Goal: Information Seeking & Learning: Learn about a topic

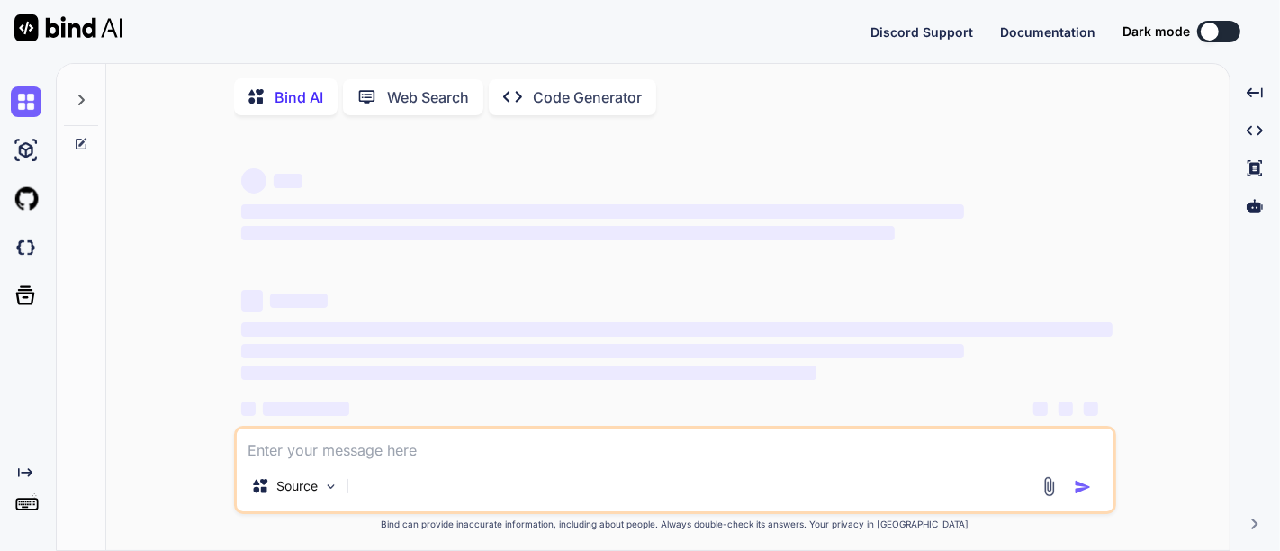
type textarea "x"
click at [333, 458] on textarea at bounding box center [675, 445] width 877 height 32
type textarea "h"
type textarea "x"
type textarea "ho"
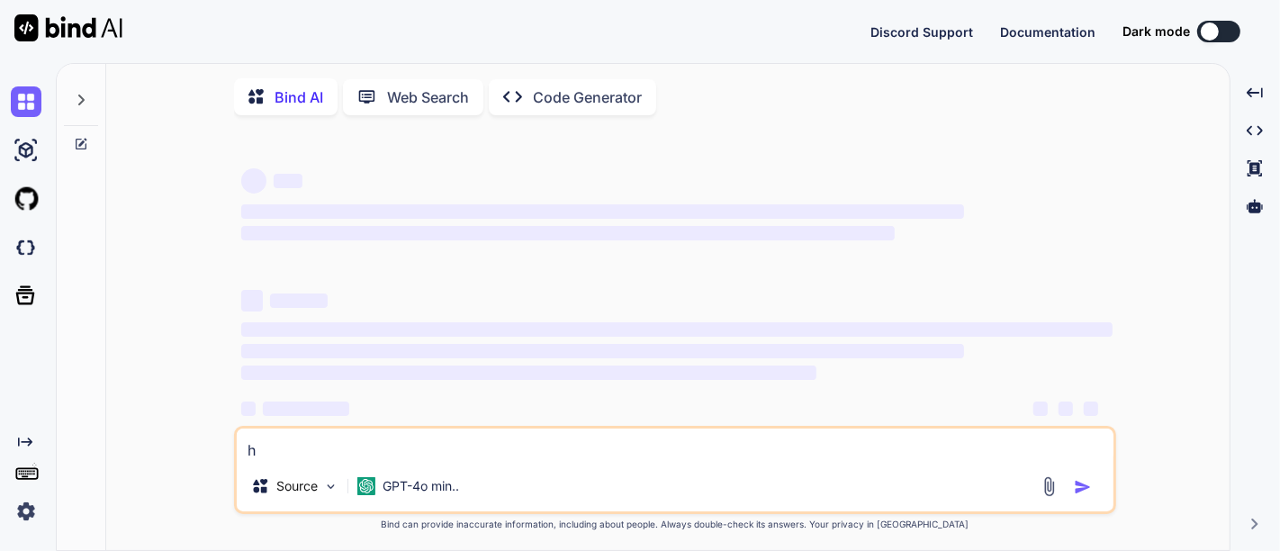
type textarea "x"
type textarea "h"
type textarea "x"
type textarea "hi"
type textarea "x"
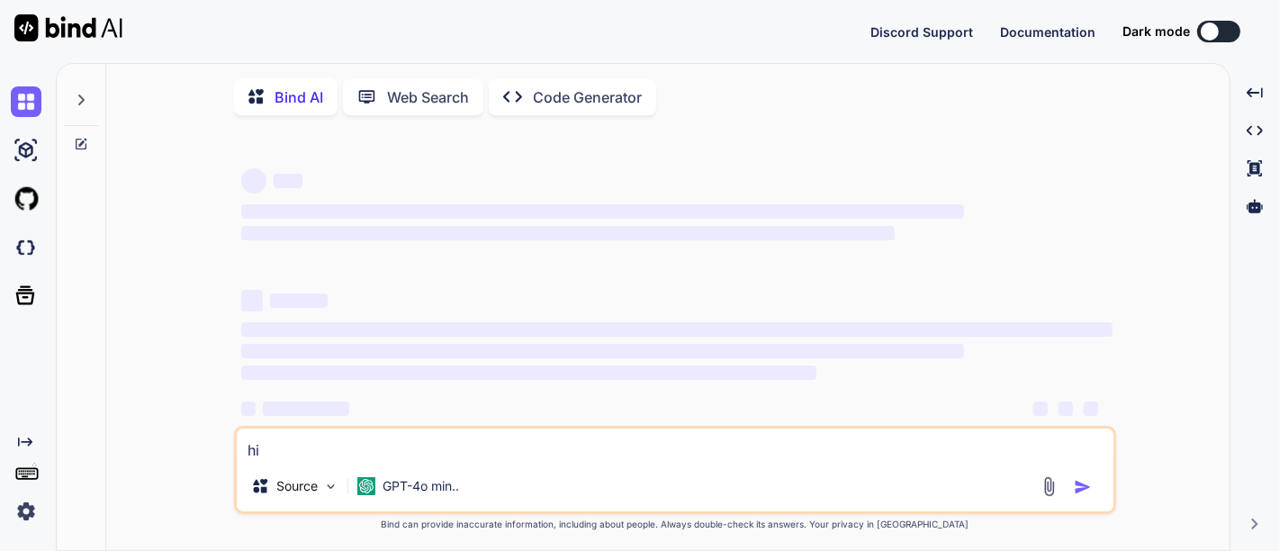
type textarea "hi"
type textarea "x"
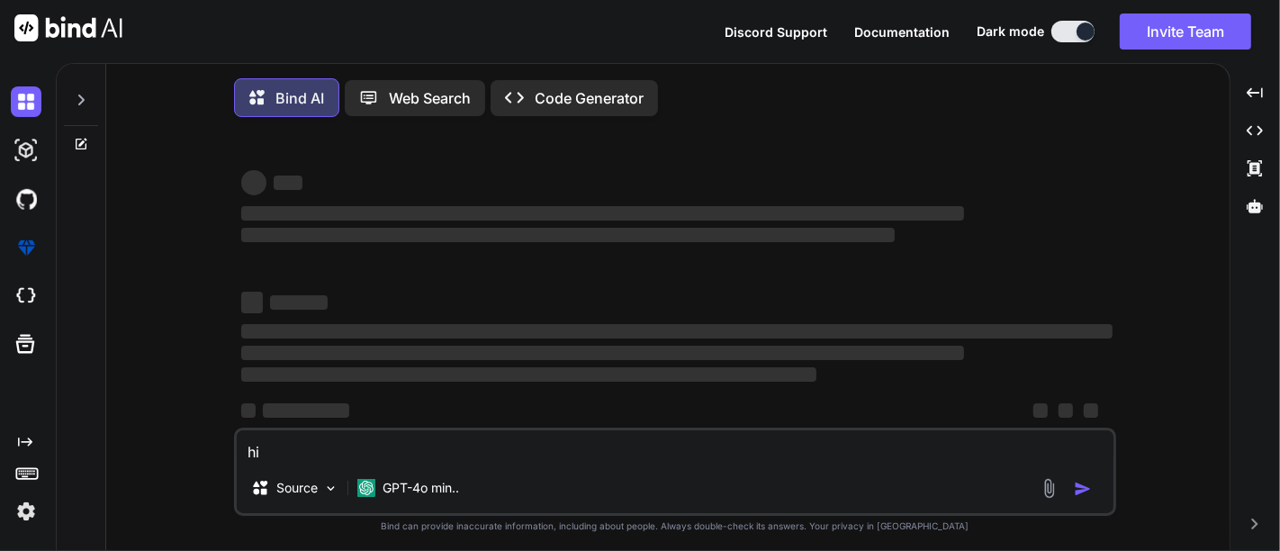
type textarea "hi b"
type textarea "x"
type textarea "hi bi"
type textarea "x"
type textarea "hi bin"
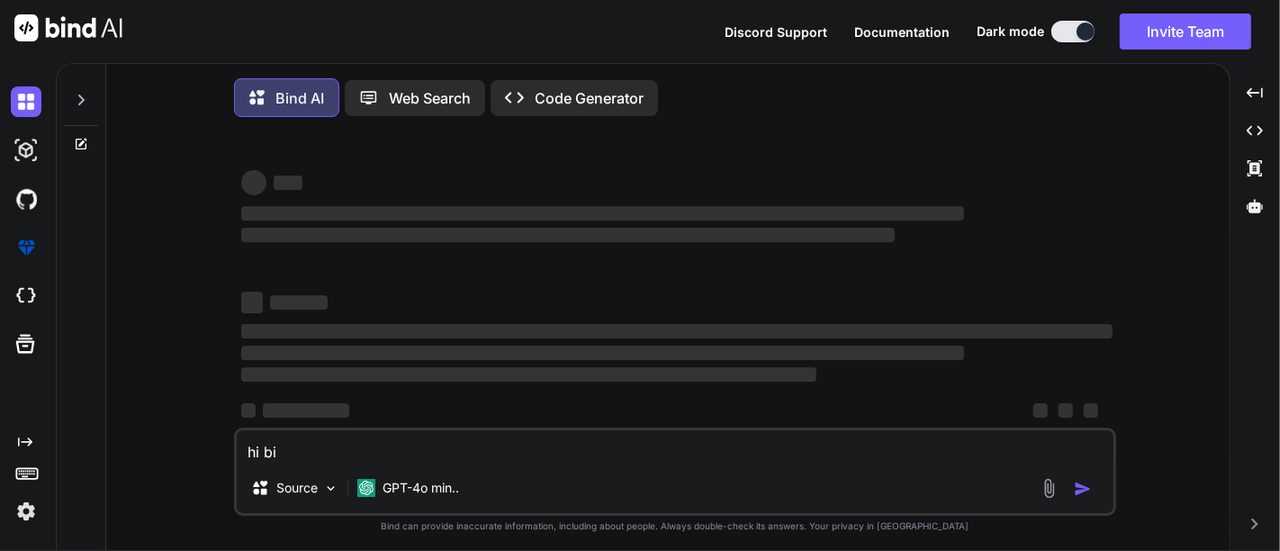
type textarea "x"
type textarea "hi bind"
type textarea "x"
type textarea "hi bind"
type textarea "x"
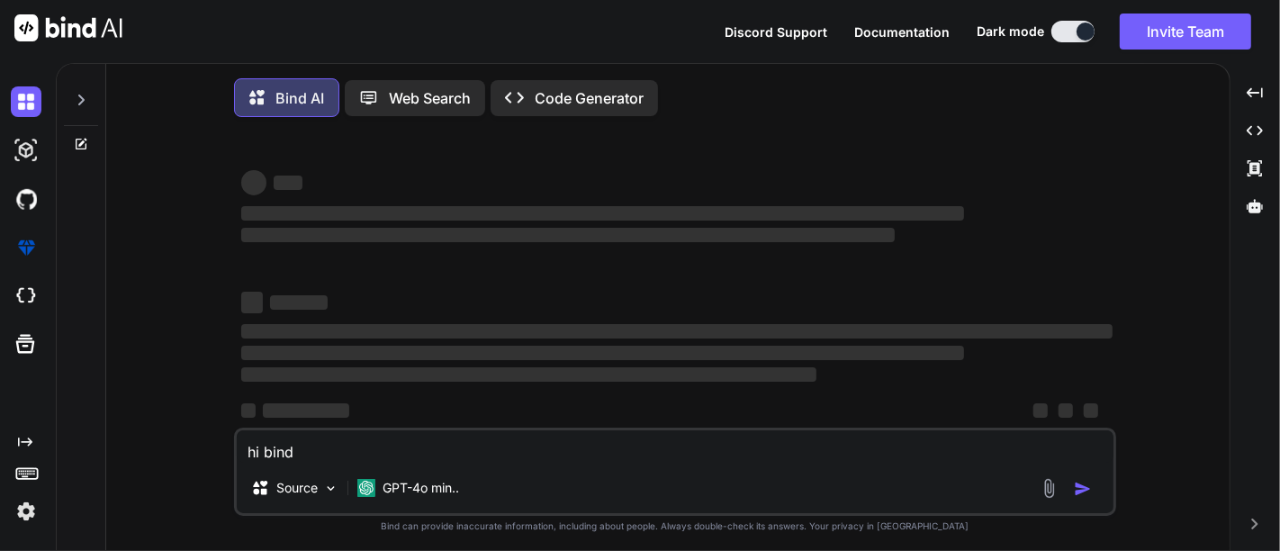
type textarea "hi bind a"
type textarea "x"
type textarea "hi bind ai"
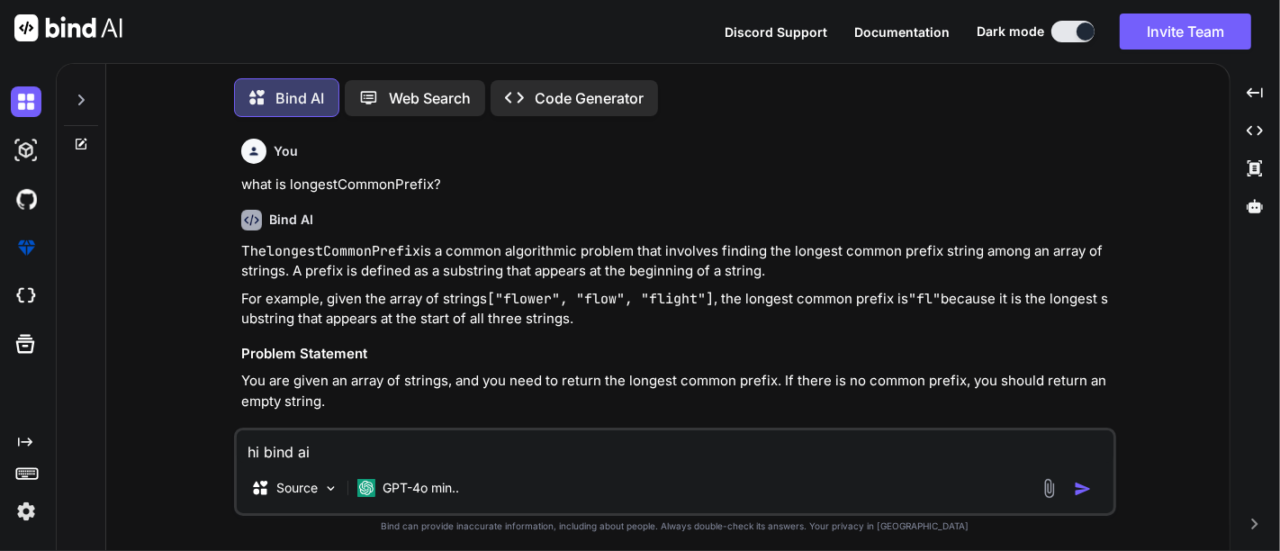
type textarea "x"
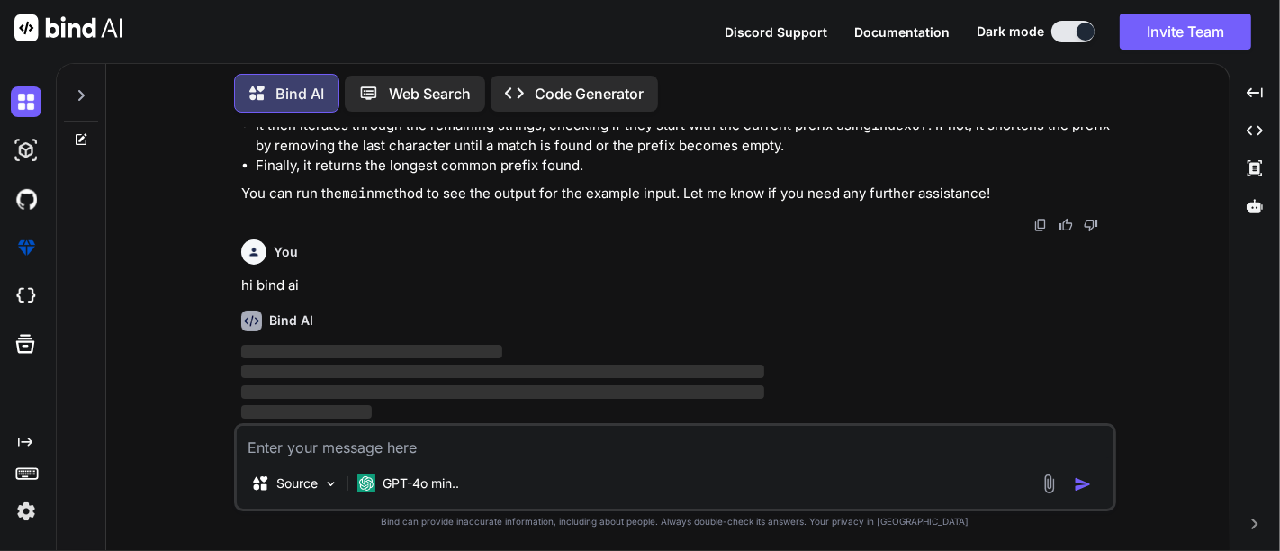
scroll to position [2075, 0]
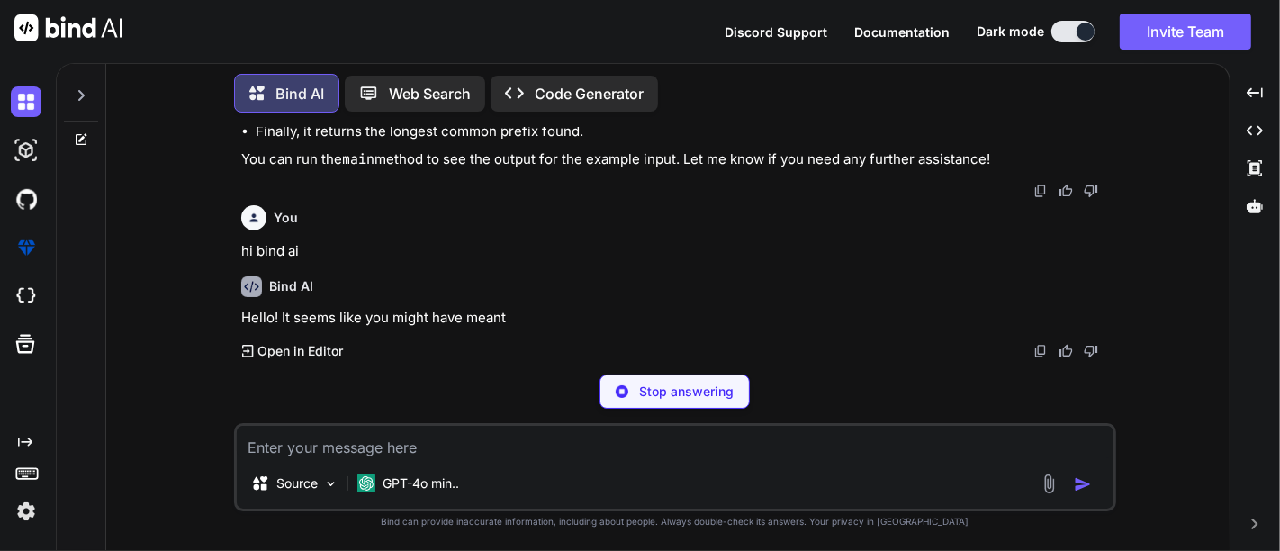
type textarea "x"
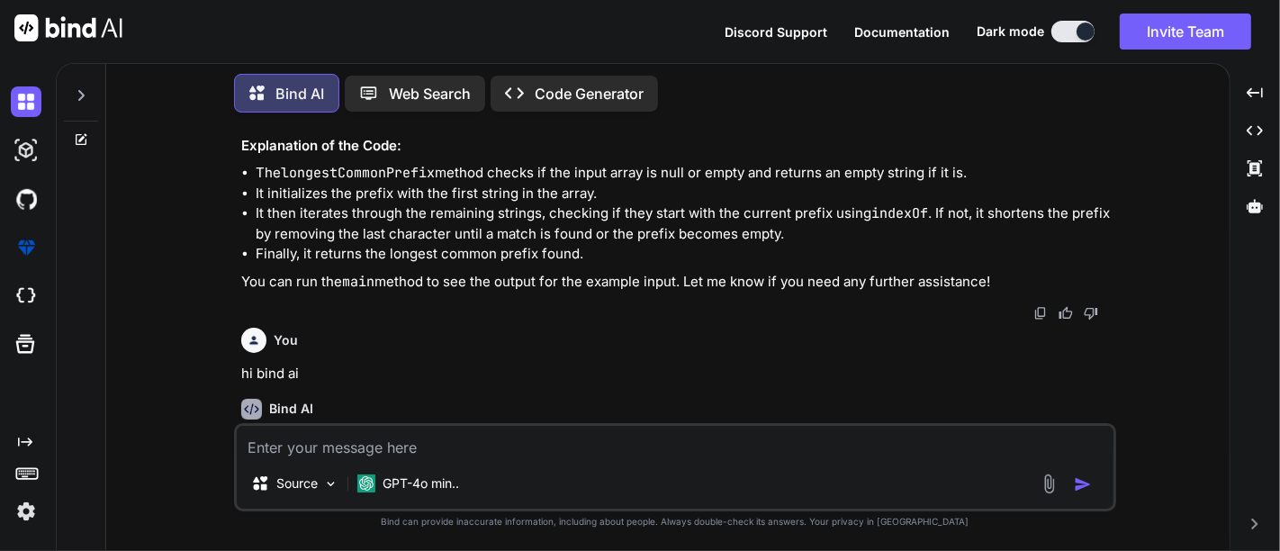
scroll to position [1576, 0]
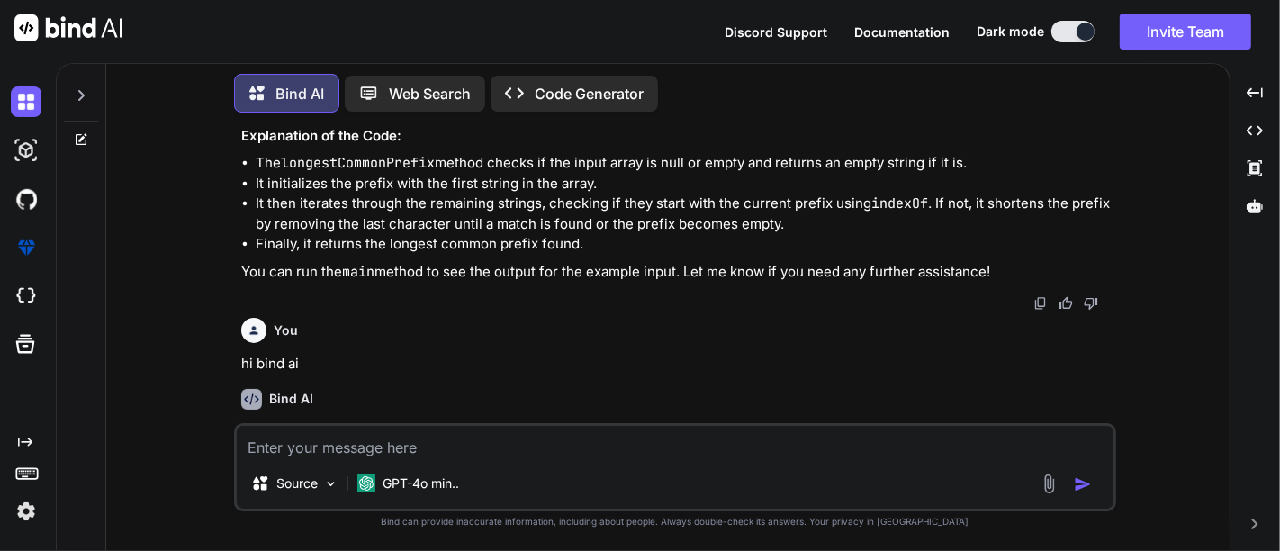
drag, startPoint x: 339, startPoint y: 242, endPoint x: 400, endPoint y: 328, distance: 104.7
drag, startPoint x: 314, startPoint y: 223, endPoint x: 382, endPoint y: 348, distance: 141.4
drag, startPoint x: 316, startPoint y: 181, endPoint x: 383, endPoint y: 361, distance: 192.0
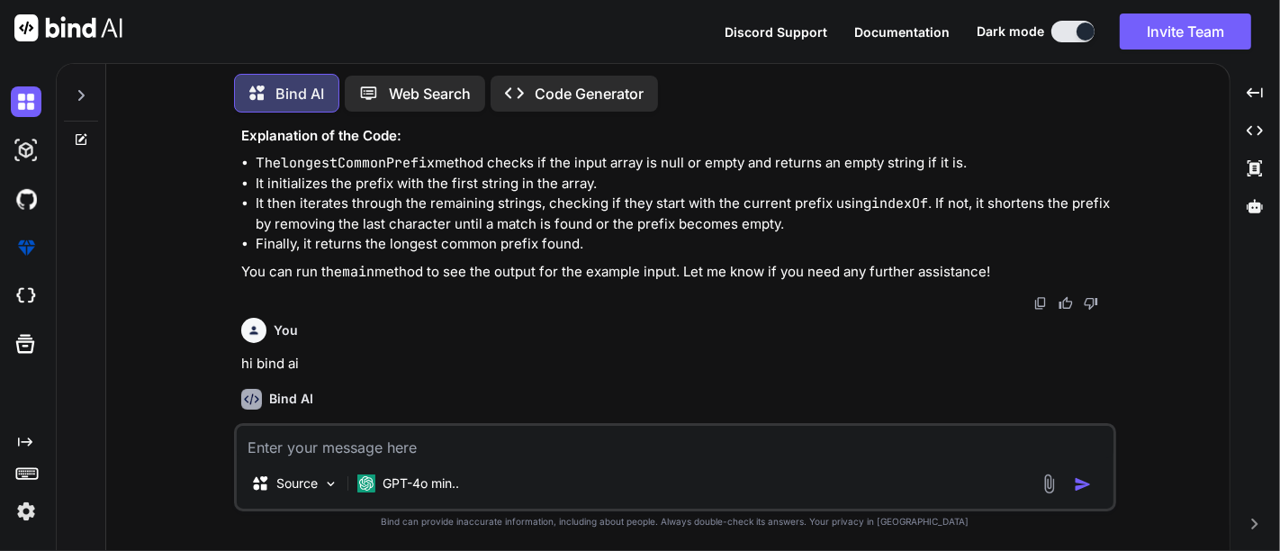
copy code "String prefix = strs[ 0 ]; for ( int i = 1 ; i < strs.length; i++) { while (str…"
click at [344, 451] on textarea at bounding box center [675, 442] width 877 height 32
paste textarea "String prefix = strs[0]; for (int i = 1; i < strs.length; i++) { while (strs[i]…"
click at [344, 451] on div "Source GPT-4o min.." at bounding box center [675, 467] width 882 height 88
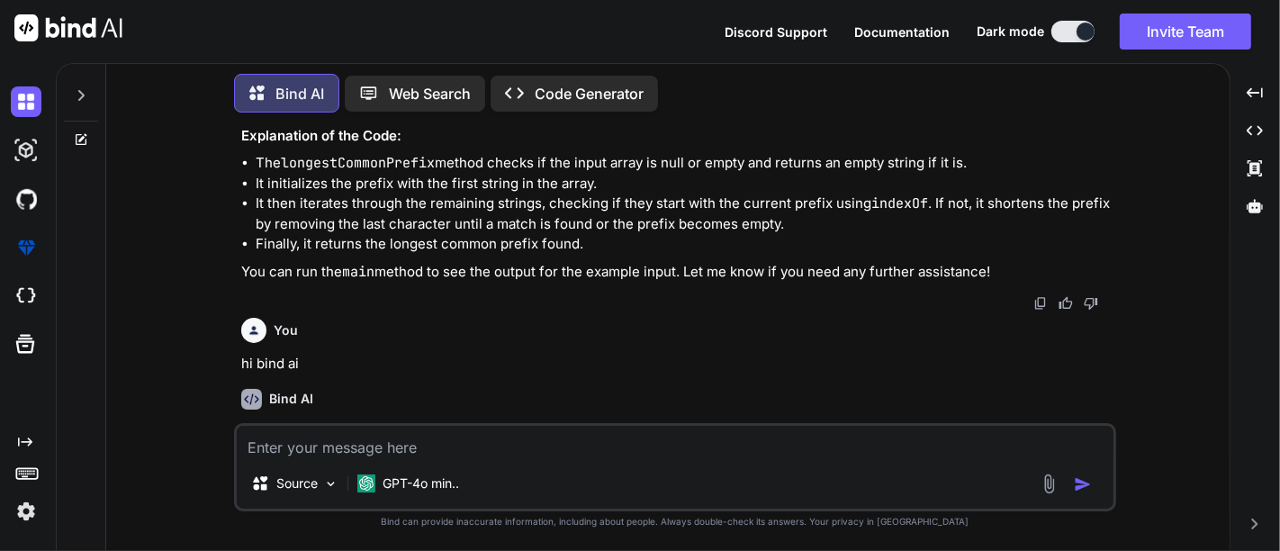
type textarea "String prefix = strs[0]; for (int i = 1; i < strs.length; i++) { while (strs[i]…"
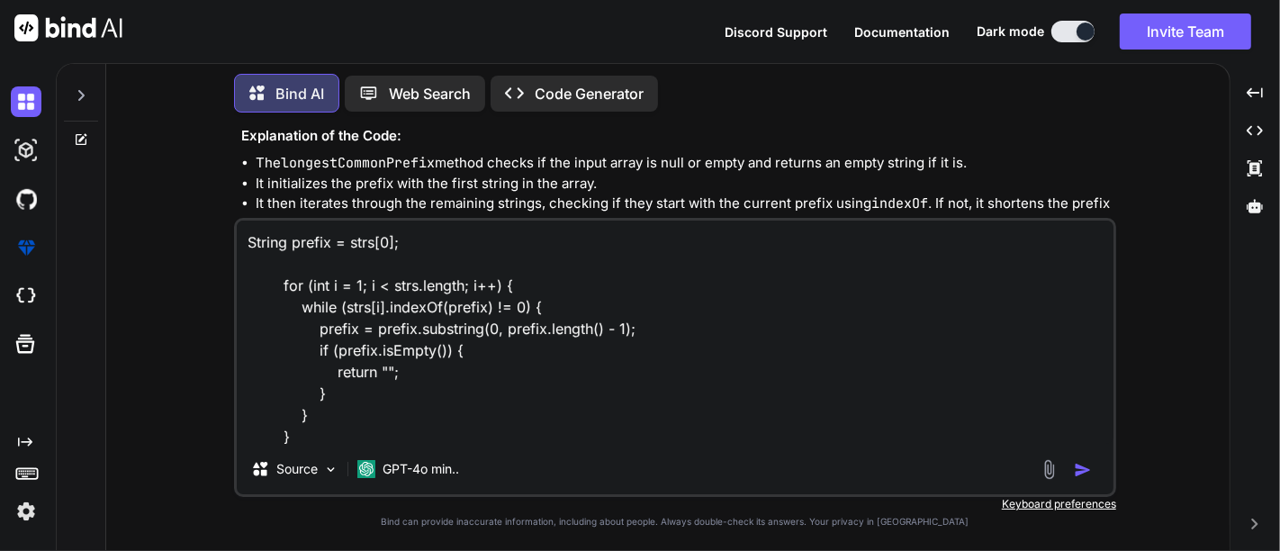
scroll to position [23, 0]
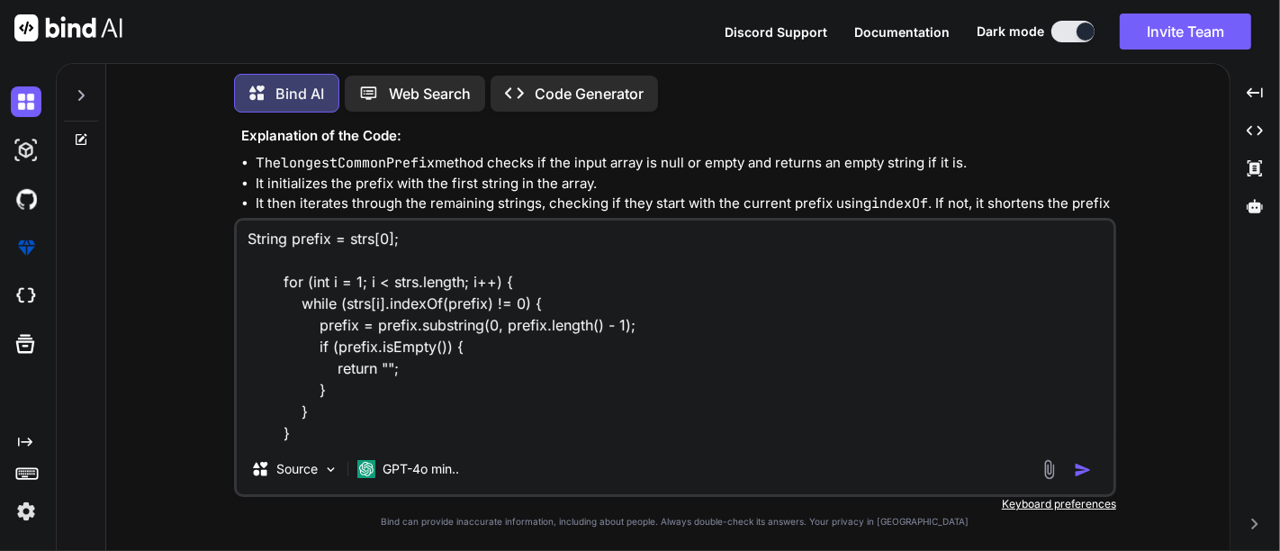
type textarea "x"
type textarea "String prefix = strs[0]; for (int i = 1; i < strs.length; i++) { while (strs[i]…"
type textarea "x"
type textarea "String prefix = strs[0]; for (int i = 1; i < strs.length; i++) { while (strs[i]…"
type textarea "x"
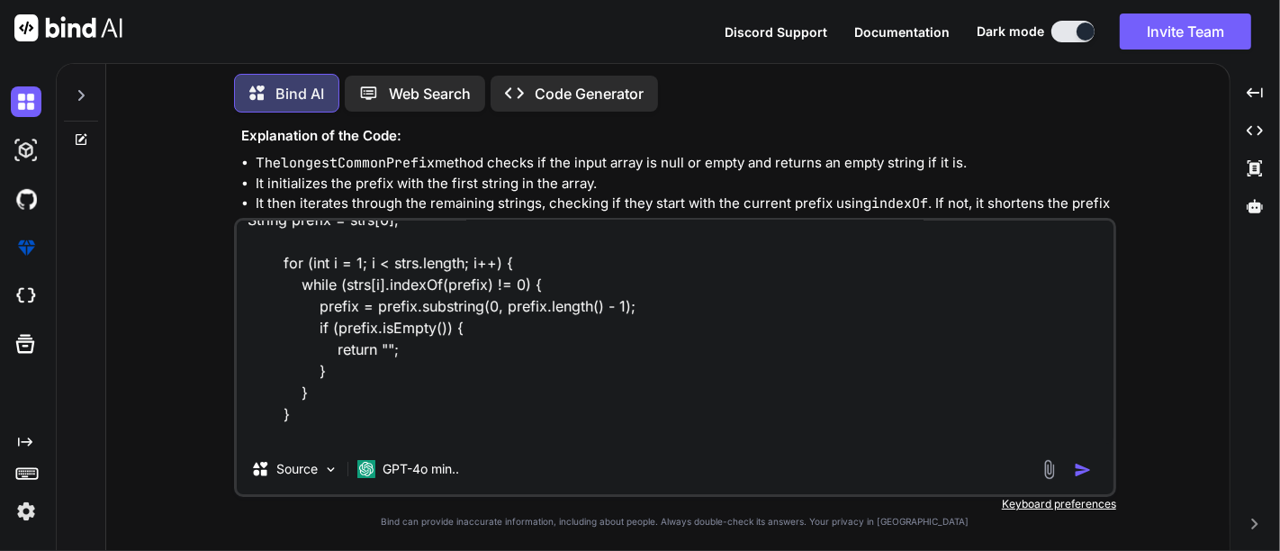
scroll to position [67, 0]
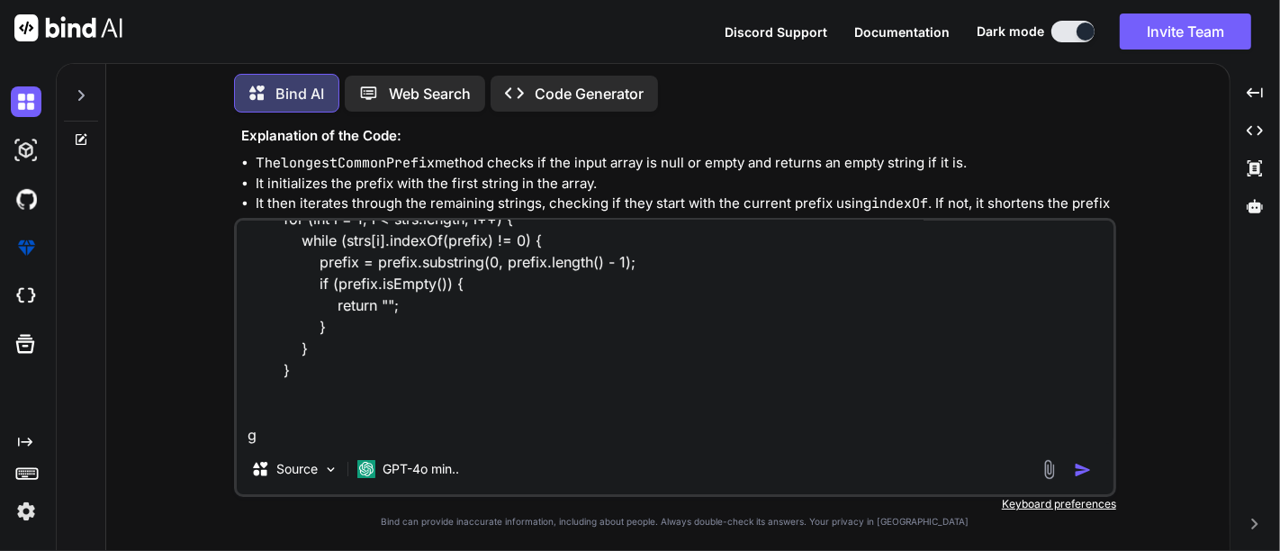
type textarea "String prefix = strs[0]; for (int i = 1; i < strs.length; i++) { while (strs[i]…"
type textarea "x"
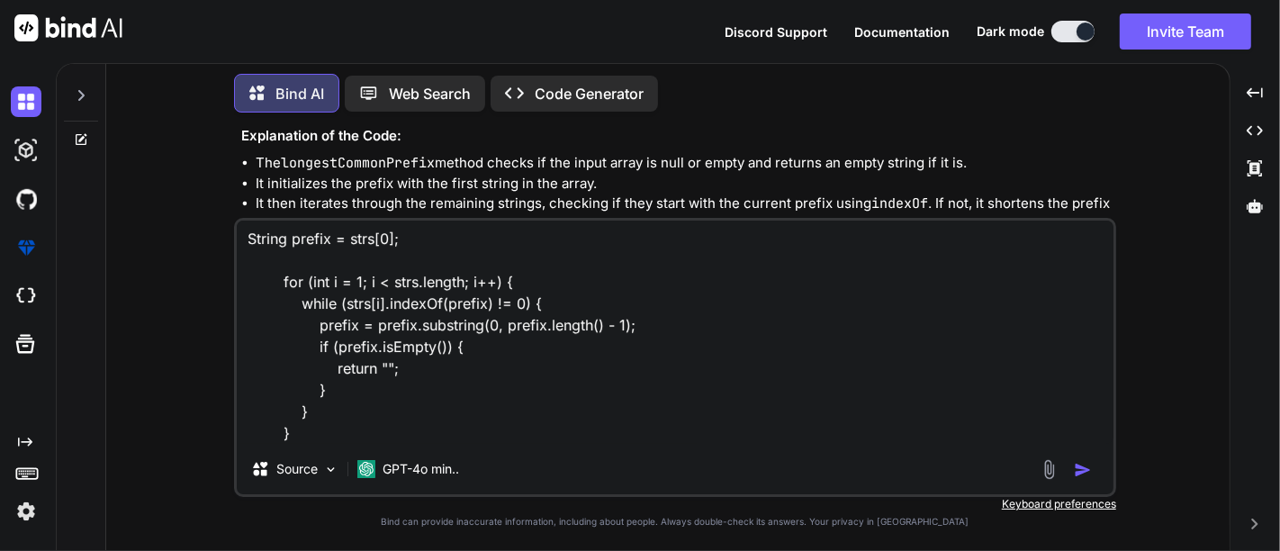
type textarea "String prefix = strs[0]; for (int i = 1; i < strs.length; i++) { while (strs[i]…"
type textarea "x"
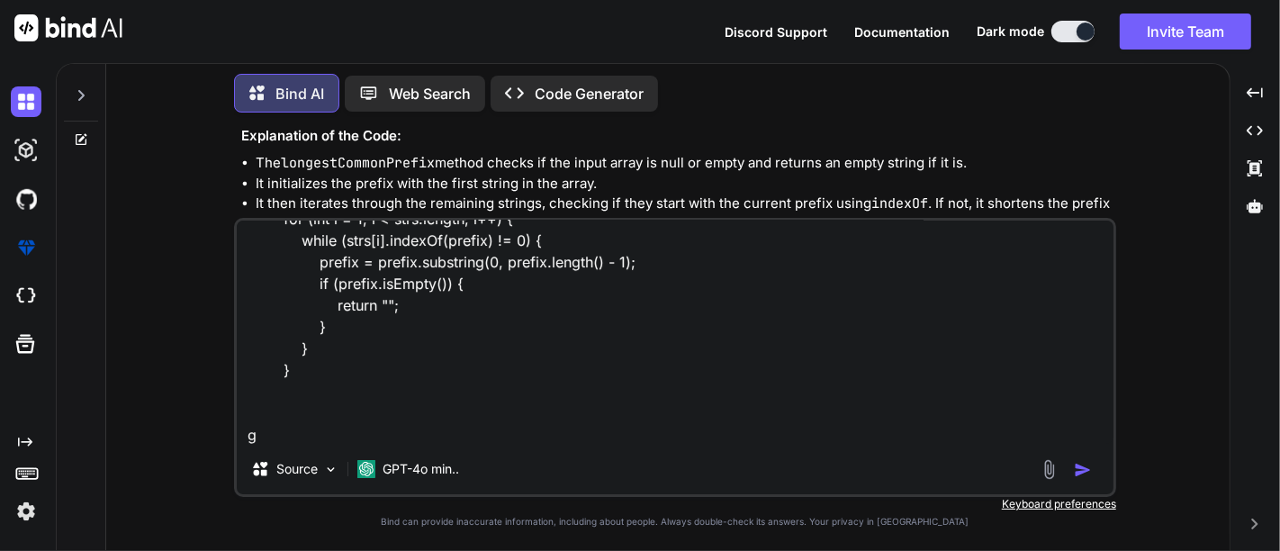
type textarea "String prefix = strs[0]; for (int i = 1; i < strs.length; i++) { while (strs[i]…"
type textarea "x"
type textarea "String prefix = strs[0]; for (int i = 1; i < strs.length; i++) { while (strs[i]…"
type textarea "x"
type textarea "String prefix = strs[0]; for (int i = 1; i < strs.length; i++) { while (strs[i]…"
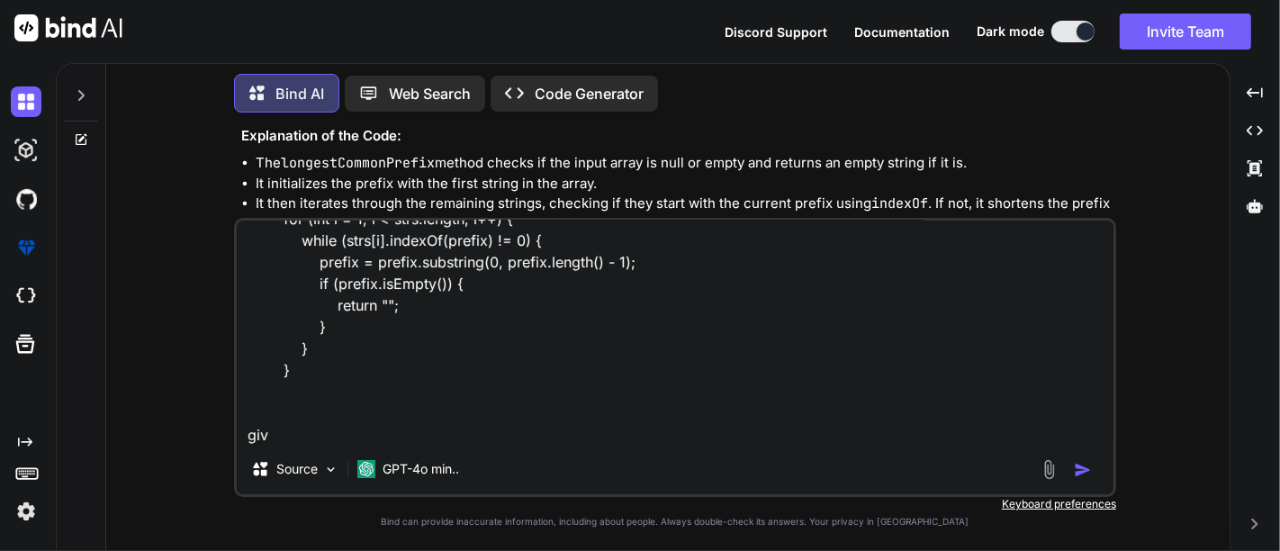
type textarea "x"
type textarea "String prefix = strs[0]; for (int i = 1; i < strs.length; i++) { while (strs[i]…"
type textarea "x"
type textarea "String prefix = strs[0]; for (int i = 1; i < strs.length; i++) { while (strs[i]…"
type textarea "x"
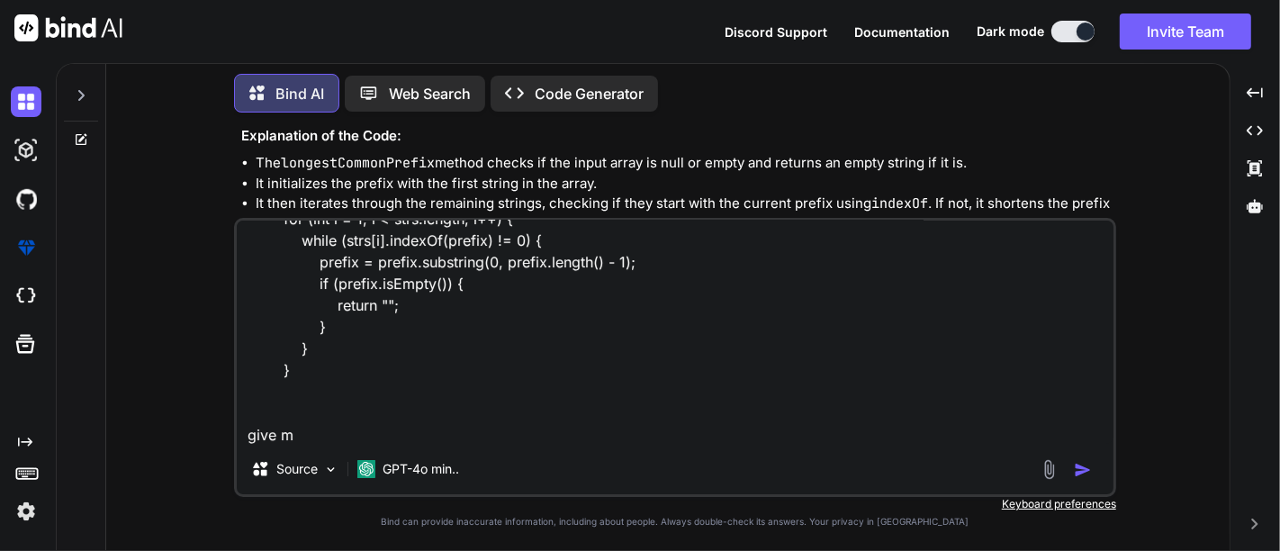
type textarea "String prefix = strs[0]; for (int i = 1; i < strs.length; i++) { while (strs[i]…"
type textarea "x"
type textarea "String prefix = strs[0]; for (int i = 1; i < strs.length; i++) { while (strs[i]…"
type textarea "x"
type textarea "String prefix = strs[0]; for (int i = 1; i < strs.length; i++) { while (strs[i]…"
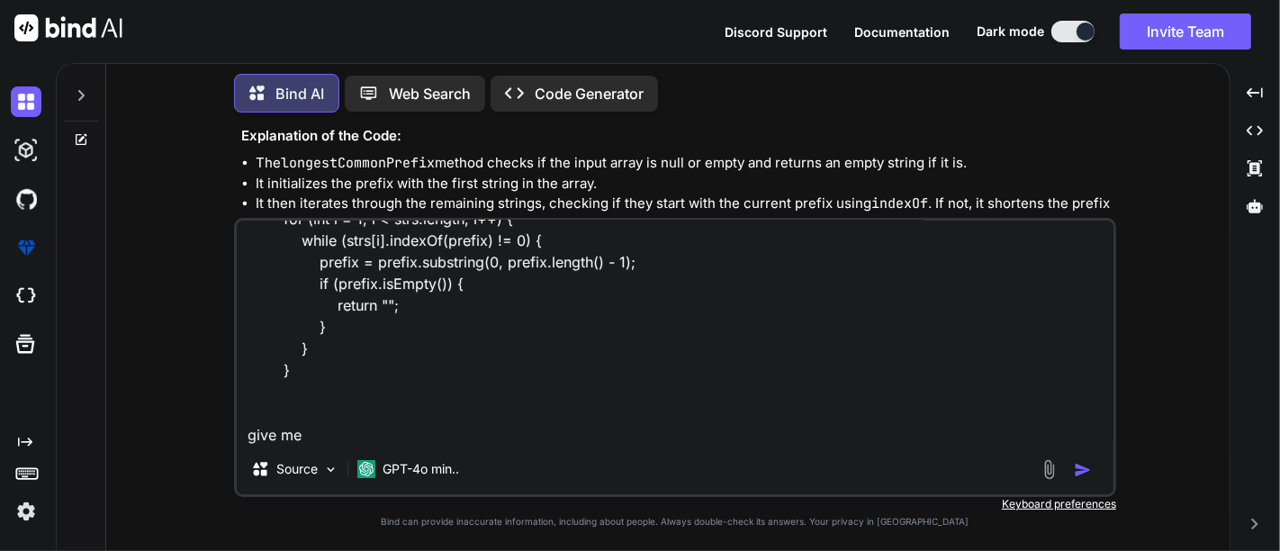
type textarea "x"
type textarea "String prefix = strs[0]; for (int i = 1; i < strs.length; i++) { while (strs[i]…"
type textarea "x"
type textarea "String prefix = strs[0]; for (int i = 1; i < strs.length; i++) { while (strs[i]…"
type textarea "x"
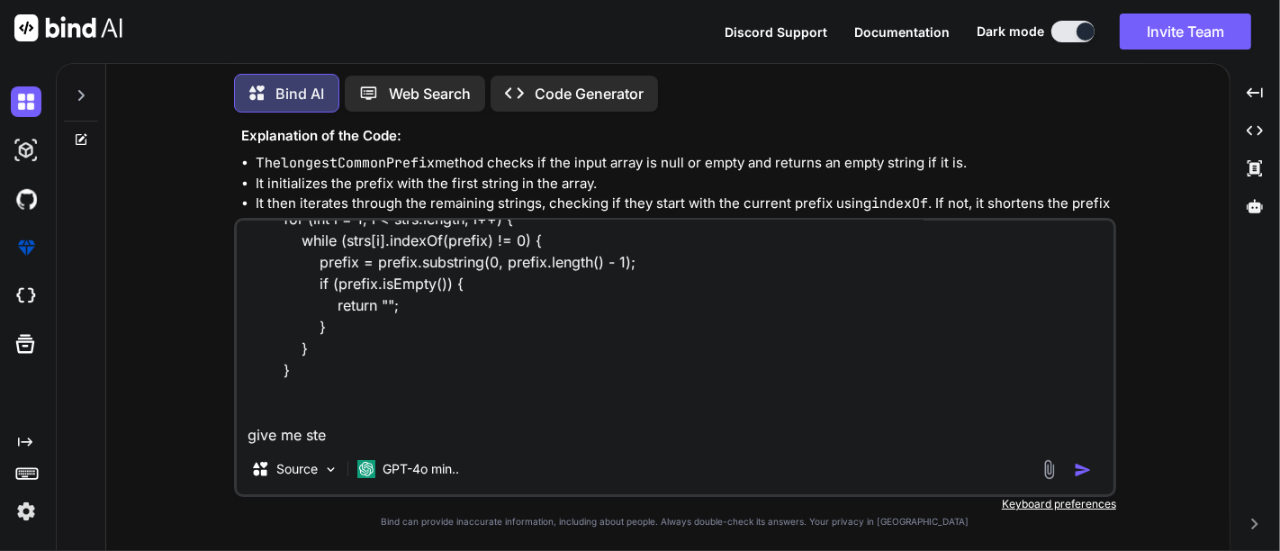
type textarea "String prefix = strs[0]; for (int i = 1; i < strs.length; i++) { while (strs[i]…"
type textarea "x"
type textarea "String prefix = strs[0]; for (int i = 1; i < strs.length; i++) { while (strs[i]…"
type textarea "x"
type textarea "String prefix = strs[0]; for (int i = 1; i < strs.length; i++) { while (strs[i]…"
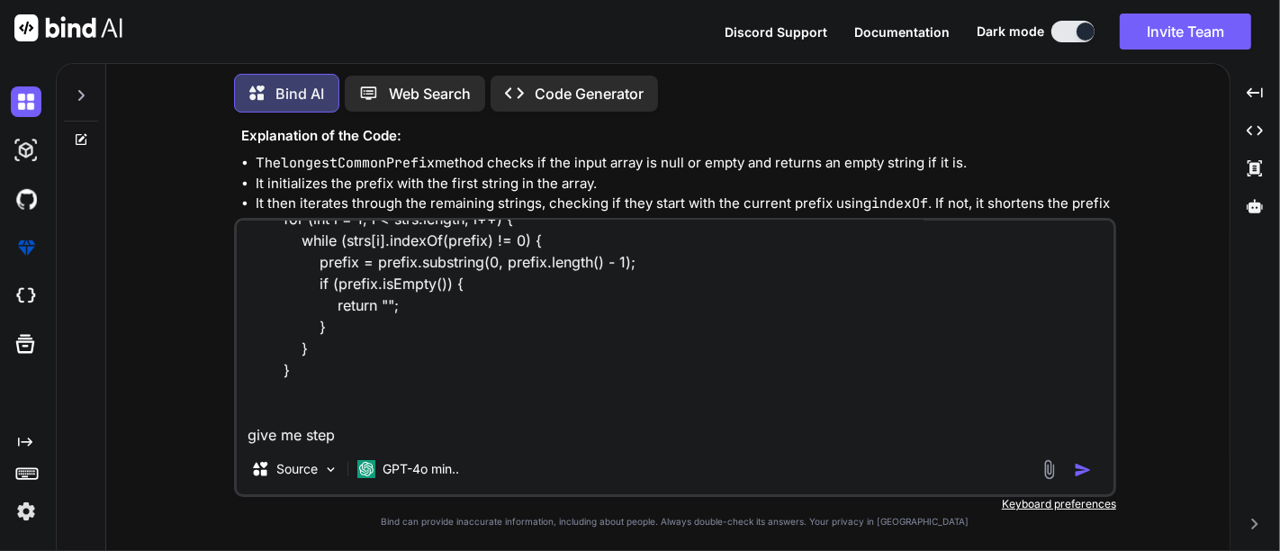
type textarea "x"
type textarea "String prefix = strs[0]; for (int i = 1; i < strs.length; i++) { while (strs[i]…"
type textarea "x"
type textarea "String prefix = strs[0]; for (int i = 1; i < strs.length; i++) { while (strs[i]…"
type textarea "x"
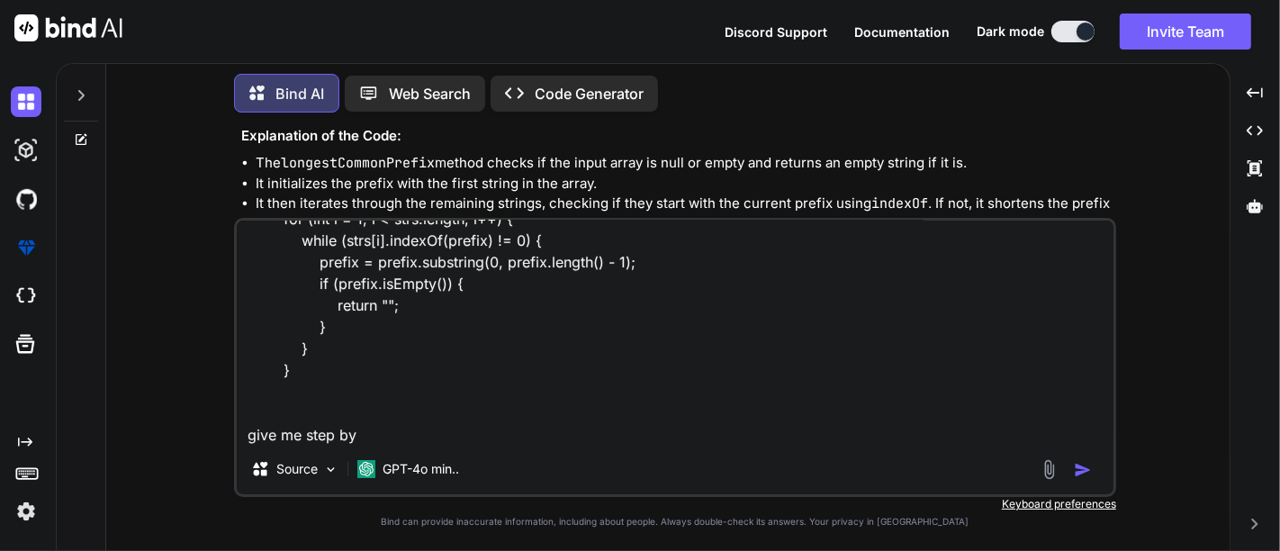
type textarea "String prefix = strs[0]; for (int i = 1; i < strs.length; i++) { while (strs[i]…"
type textarea "x"
type textarea "String prefix = strs[0]; for (int i = 1; i < strs.length; i++) { while (strs[i]…"
type textarea "x"
type textarea "String prefix = strs[0]; for (int i = 1; i < strs.length; i++) { while (strs[i]…"
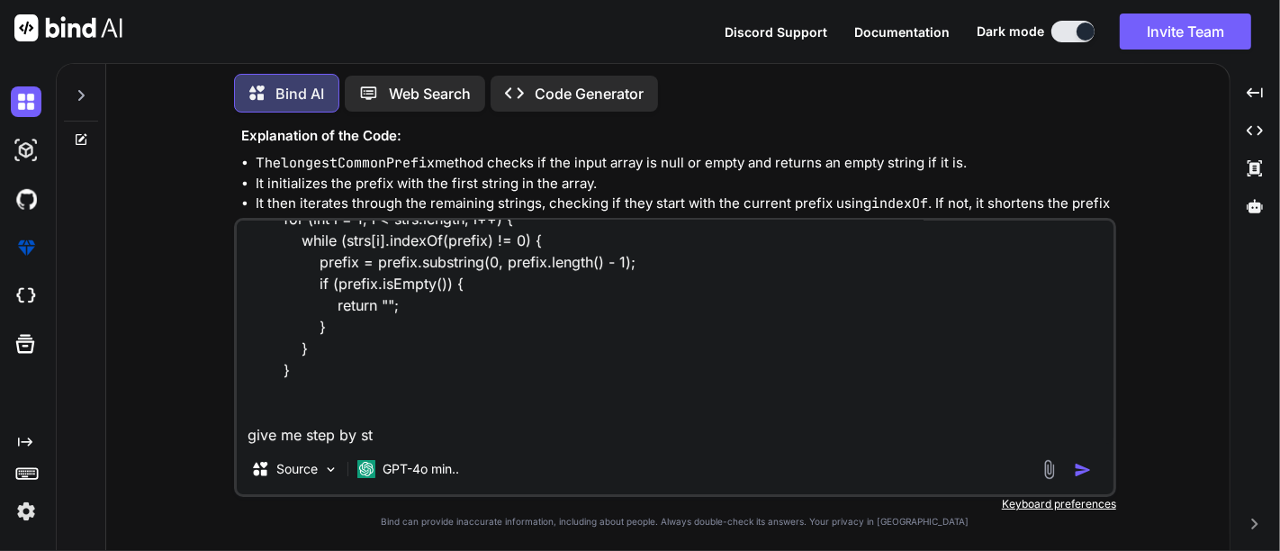
type textarea "x"
type textarea "String prefix = strs[0]; for (int i = 1; i < strs.length; i++) { while (strs[i]…"
type textarea "x"
type textarea "String prefix = strs[0]; for (int i = 1; i < strs.length; i++) { while (strs[i]…"
type textarea "x"
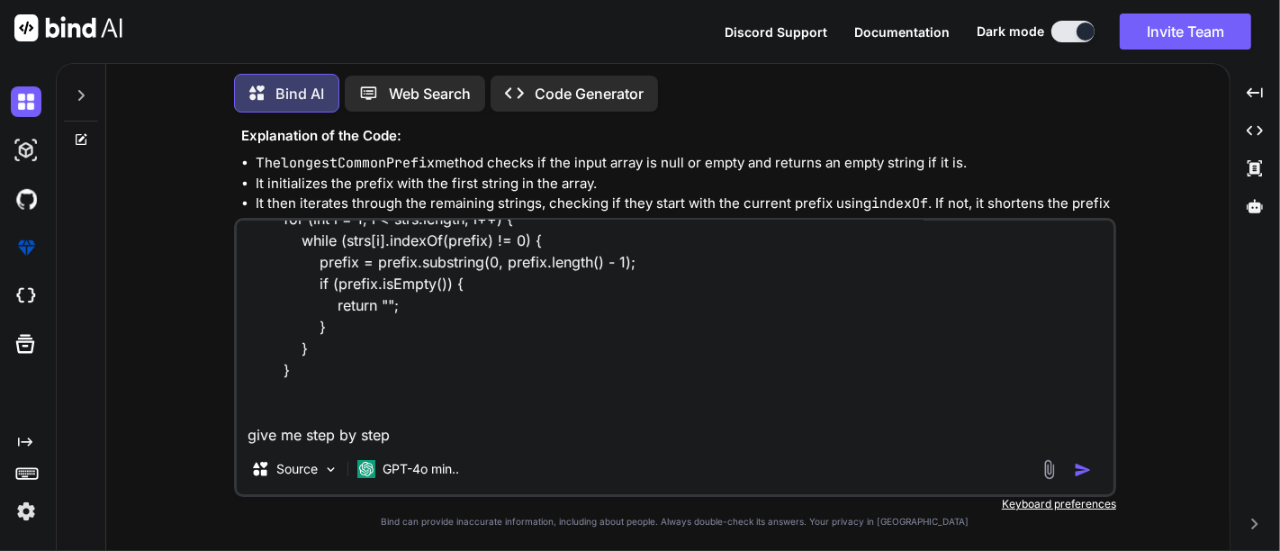
type textarea "String prefix = strs[0]; for (int i = 1; i < strs.length; i++) { while (strs[i]…"
type textarea "x"
type textarea "String prefix = strs[0]; for (int i = 1; i < strs.length; i++) { while (strs[i]…"
type textarea "x"
type textarea "String prefix = strs[0]; for (int i = 1; i < strs.length; i++) { while (strs[i]…"
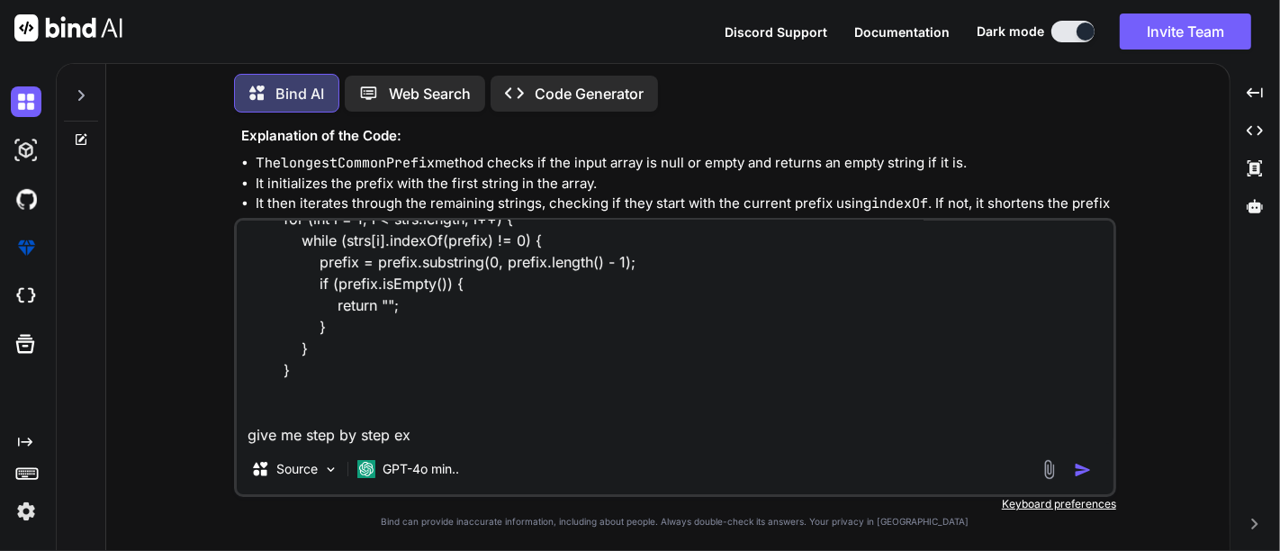
type textarea "x"
type textarea "String prefix = strs[0]; for (int i = 1; i < strs.length; i++) { while (strs[i]…"
type textarea "x"
type textarea "String prefix = strs[0]; for (int i = 1; i < strs.length; i++) { while (strs[i]…"
type textarea "x"
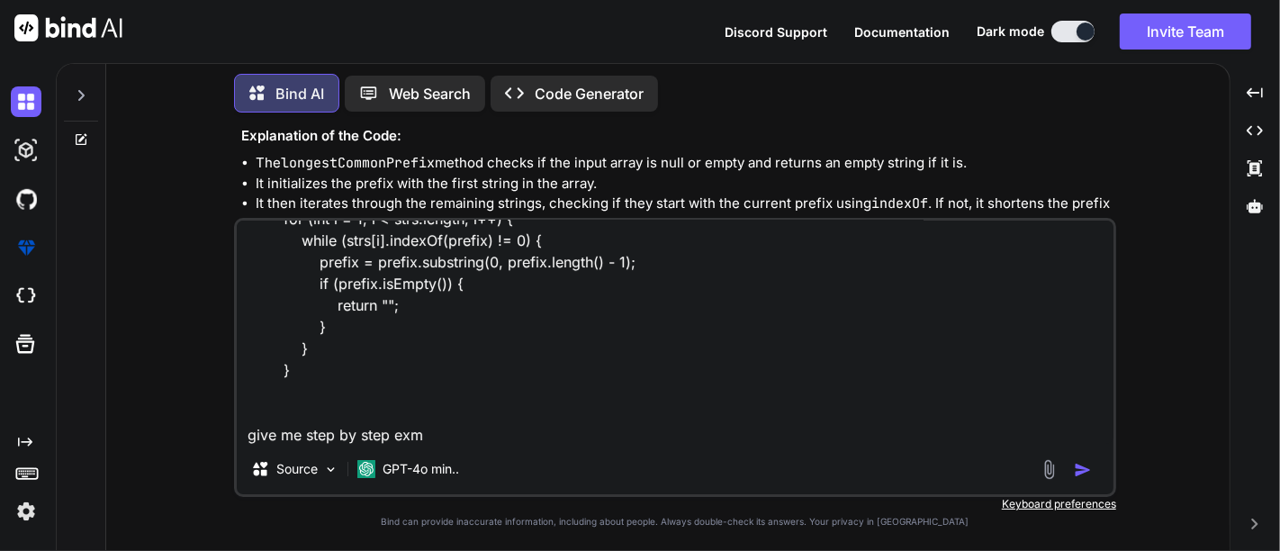
type textarea "String prefix = strs[0]; for (int i = 1; i < strs.length; i++) { while (strs[i]…"
type textarea "x"
type textarea "String prefix = strs[0]; for (int i = 1; i < strs.length; i++) { while (strs[i]…"
type textarea "x"
type textarea "String prefix = strs[0]; for (int i = 1; i < strs.length; i++) { while (strs[i]…"
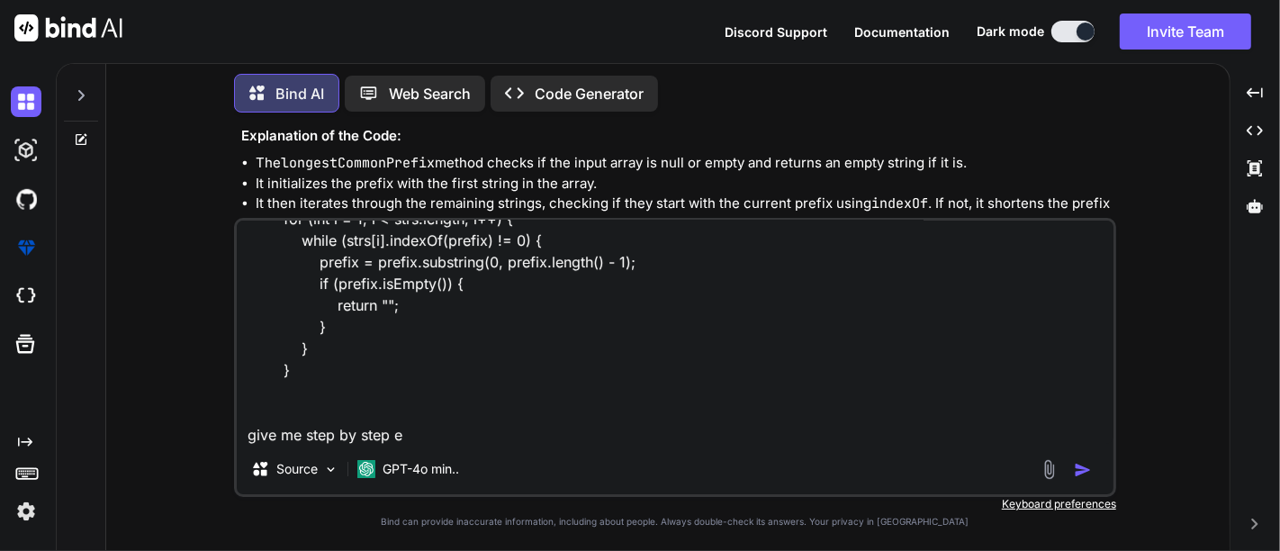
type textarea "x"
type textarea "String prefix = strs[0]; for (int i = 1; i < strs.length; i++) { while (strs[i]…"
type textarea "x"
type textarea "String prefix = strs[0]; for (int i = 1; i < strs.length; i++) { while (strs[i]…"
type textarea "x"
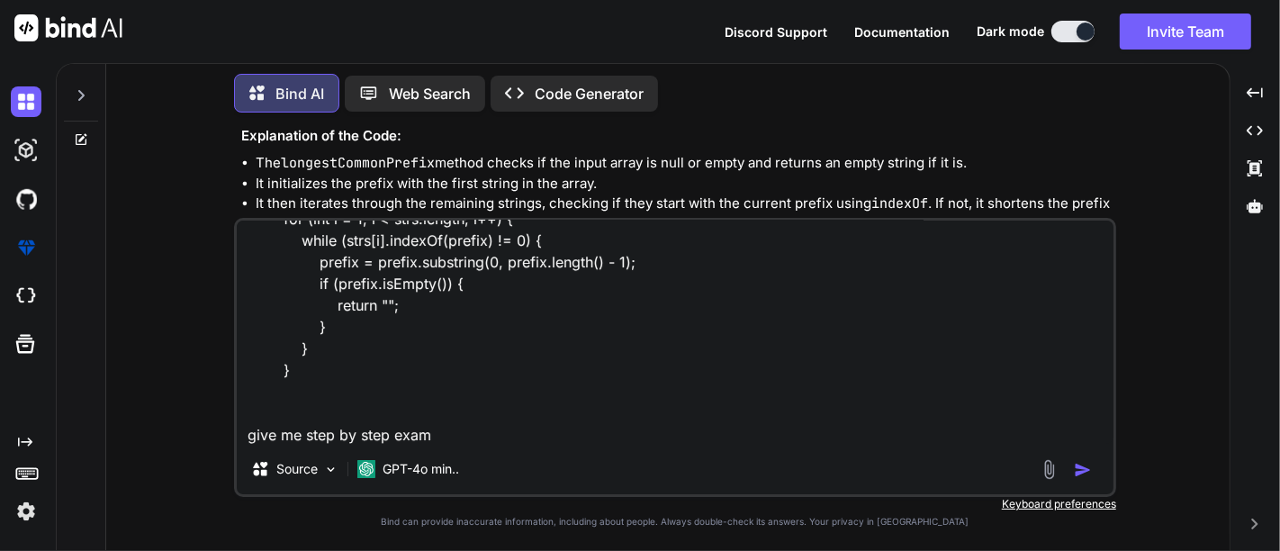
type textarea "String prefix = strs[0]; for (int i = 1; i < strs.length; i++) { while (strs[i]…"
type textarea "x"
type textarea "String prefix = strs[0]; for (int i = 1; i < strs.length; i++) { while (strs[i]…"
type textarea "x"
type textarea "String prefix = strs[0]; for (int i = 1; i < strs.length; i++) { while (strs[i]…"
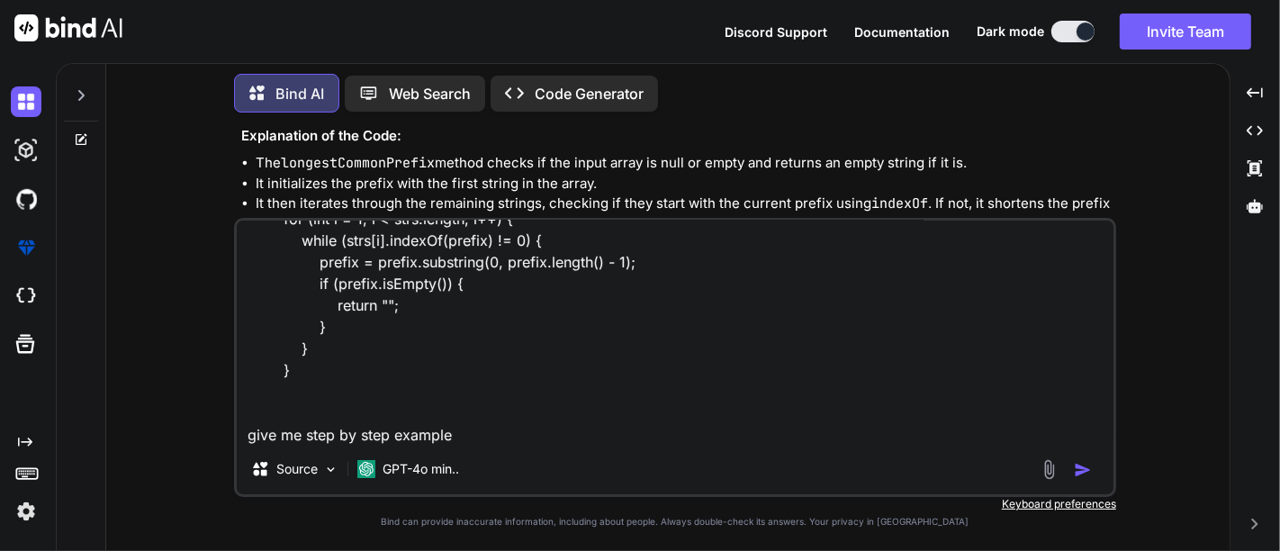
type textarea "x"
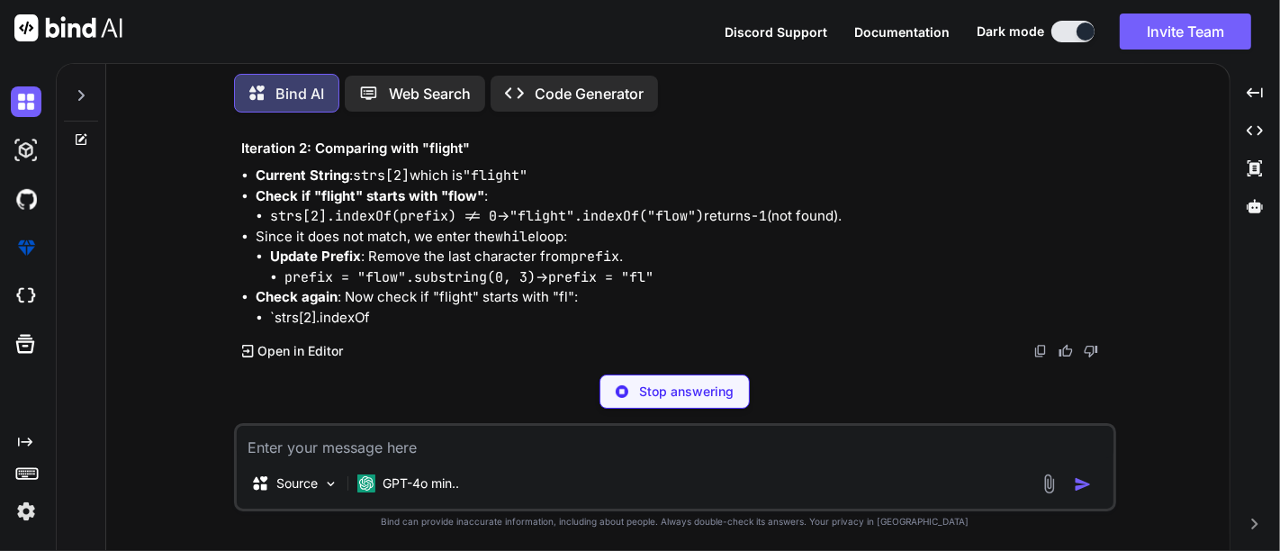
scroll to position [2499, 0]
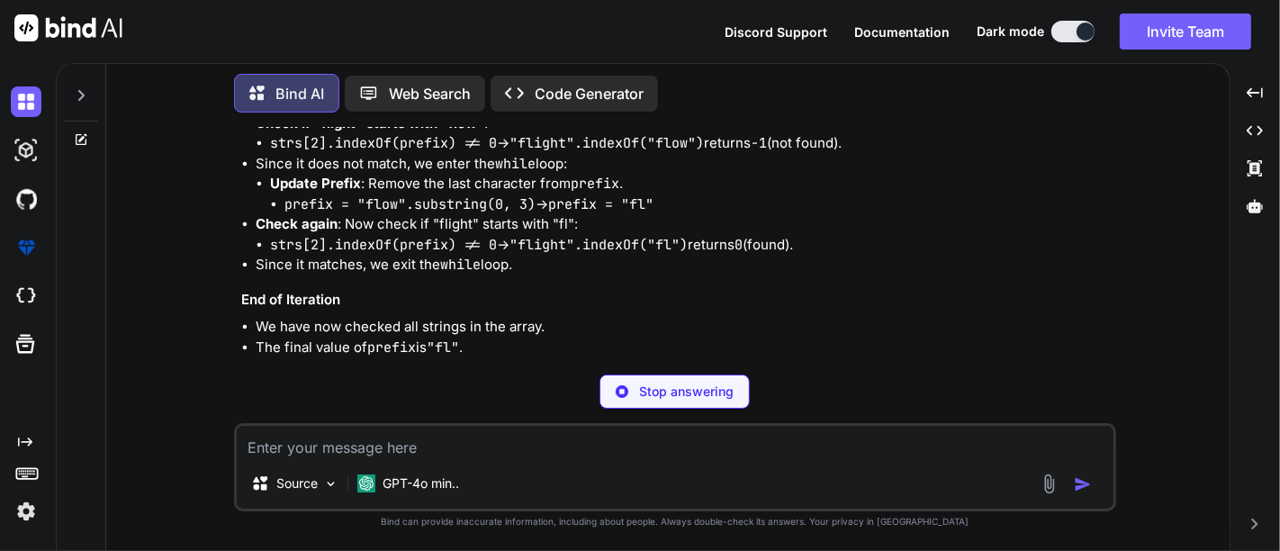
type textarea "x"
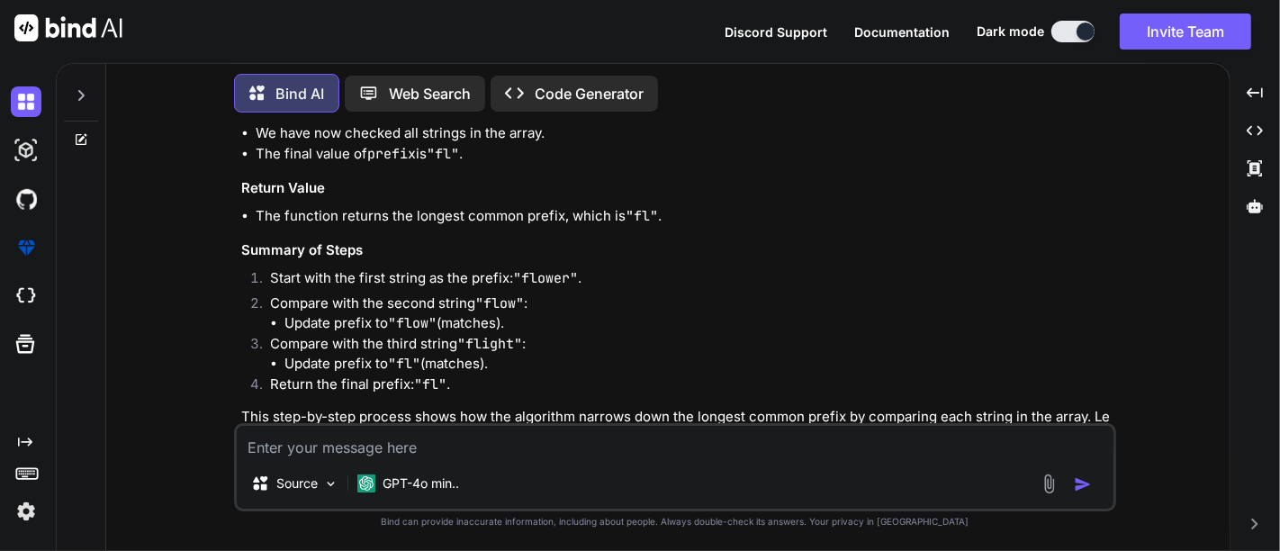
scroll to position [2691, 0]
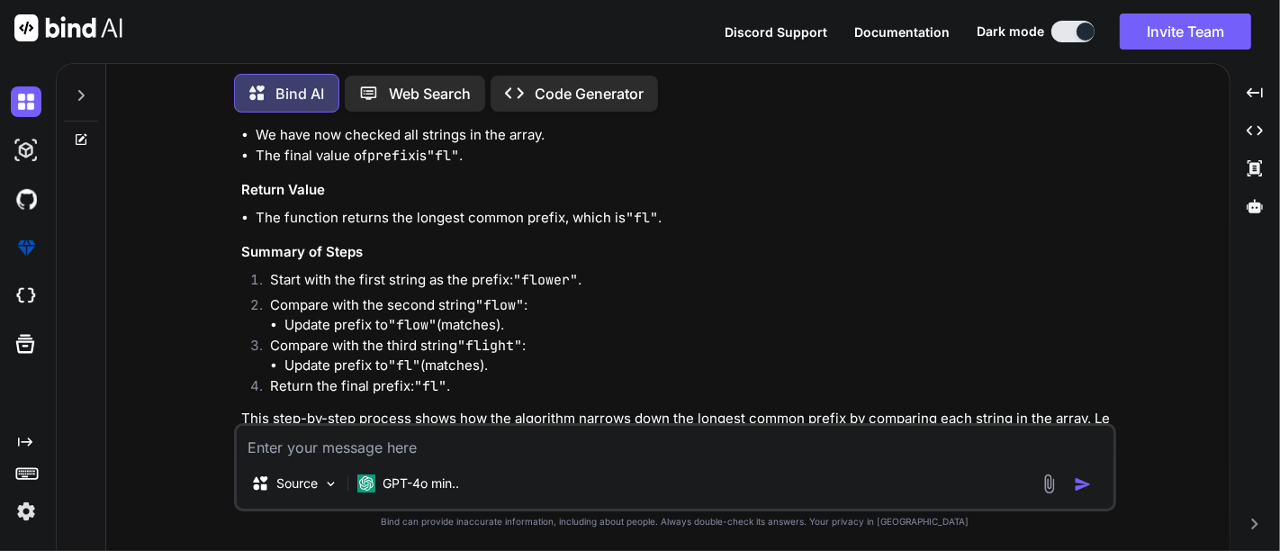
drag, startPoint x: 363, startPoint y: 209, endPoint x: 550, endPoint y: 209, distance: 187.3
copy code "flower".substring(0, 5)"
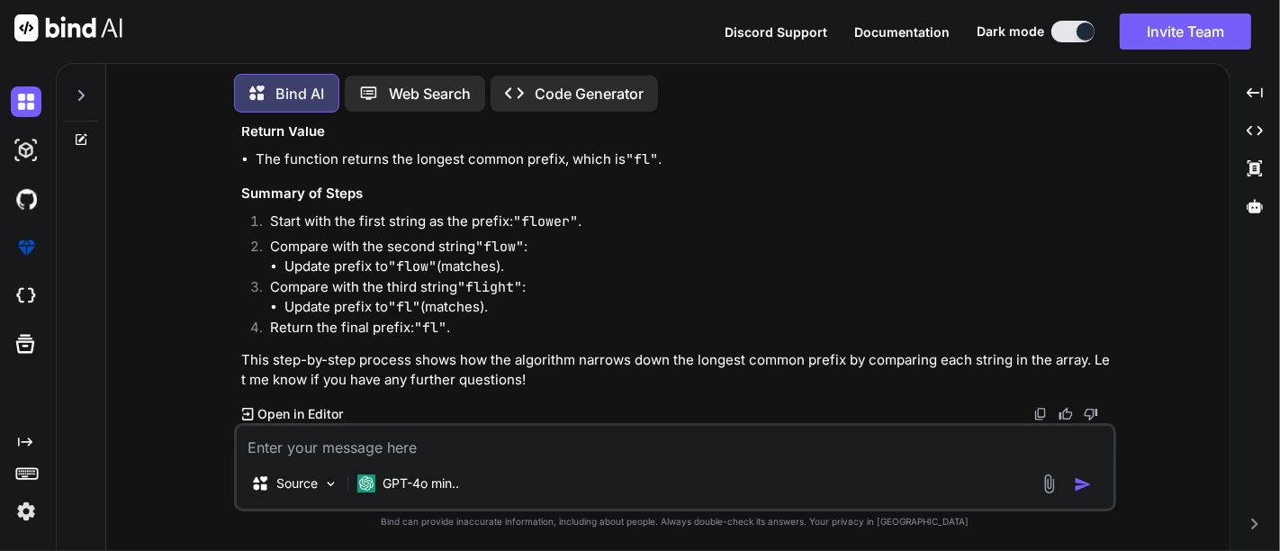
scroll to position [3170, 0]
click at [518, 440] on textarea at bounding box center [675, 442] width 877 height 32
type textarea "how substring here working?"
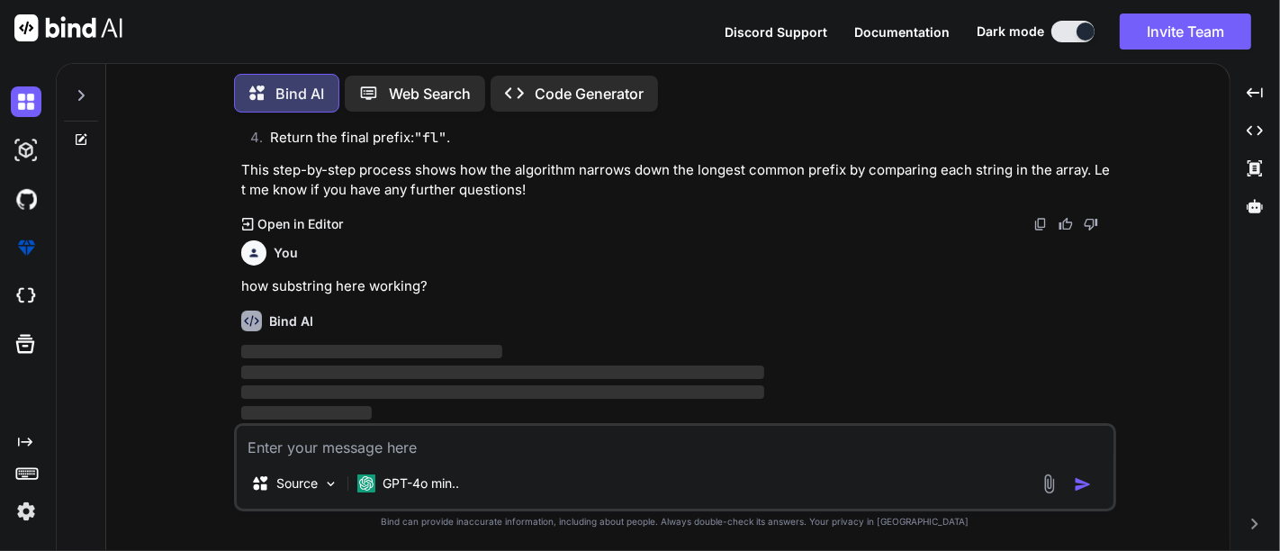
scroll to position [3361, 0]
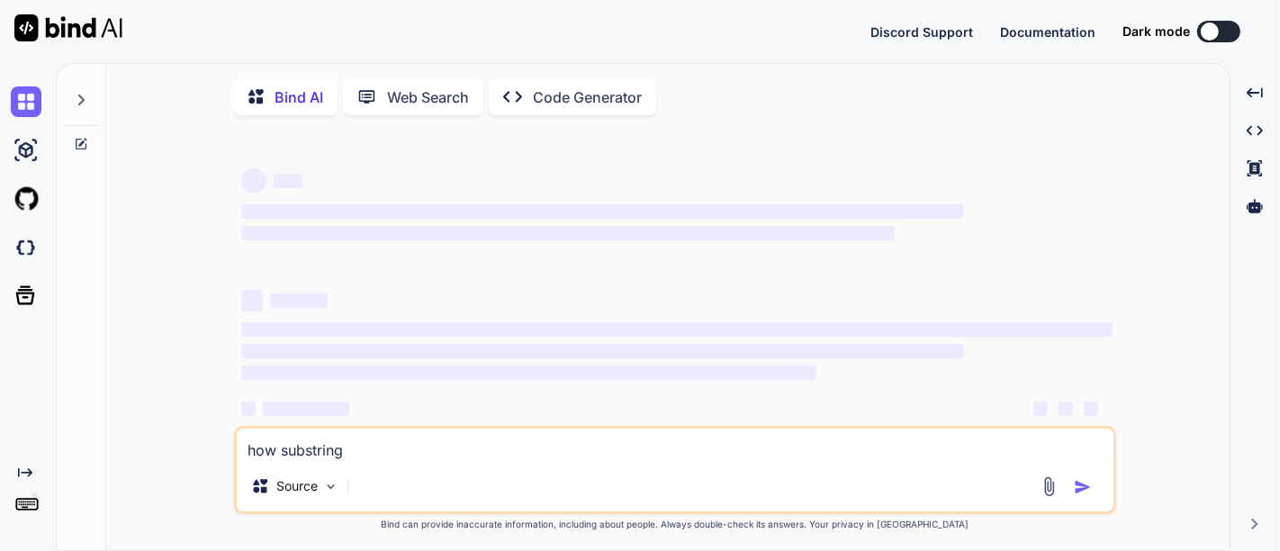
type textarea "x"
click at [352, 448] on textarea "how substring" at bounding box center [675, 445] width 877 height 32
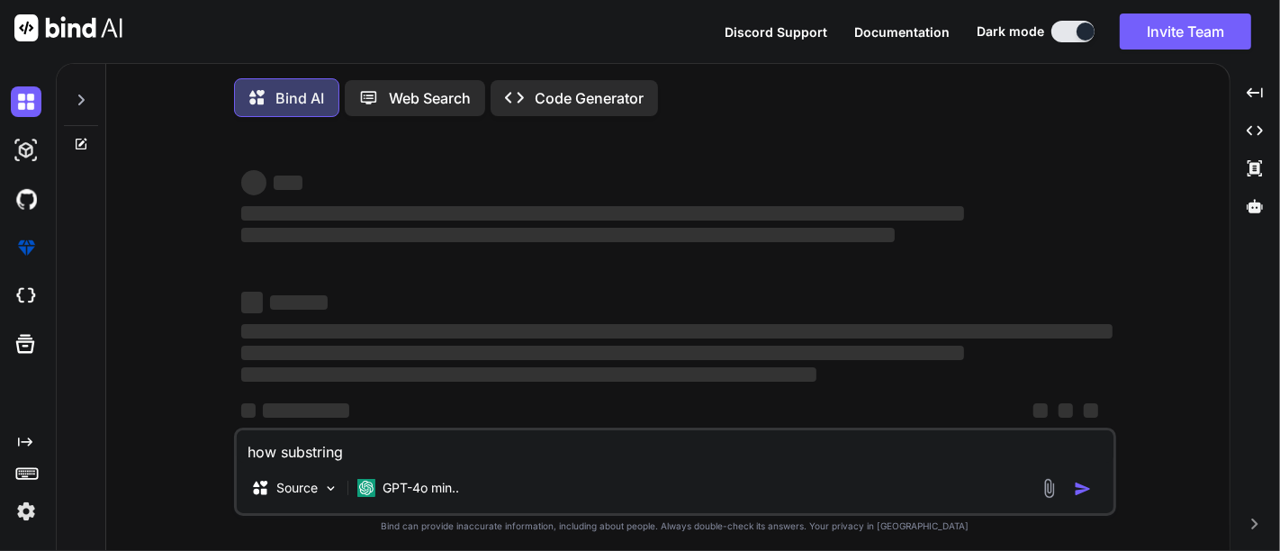
type textarea "how substring"
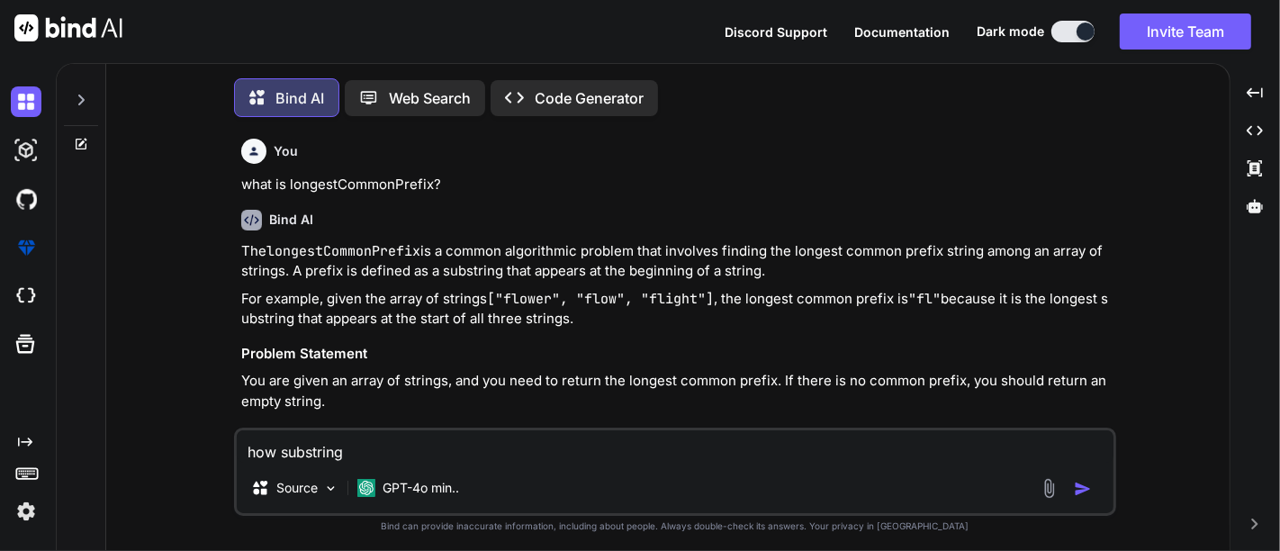
type textarea "x"
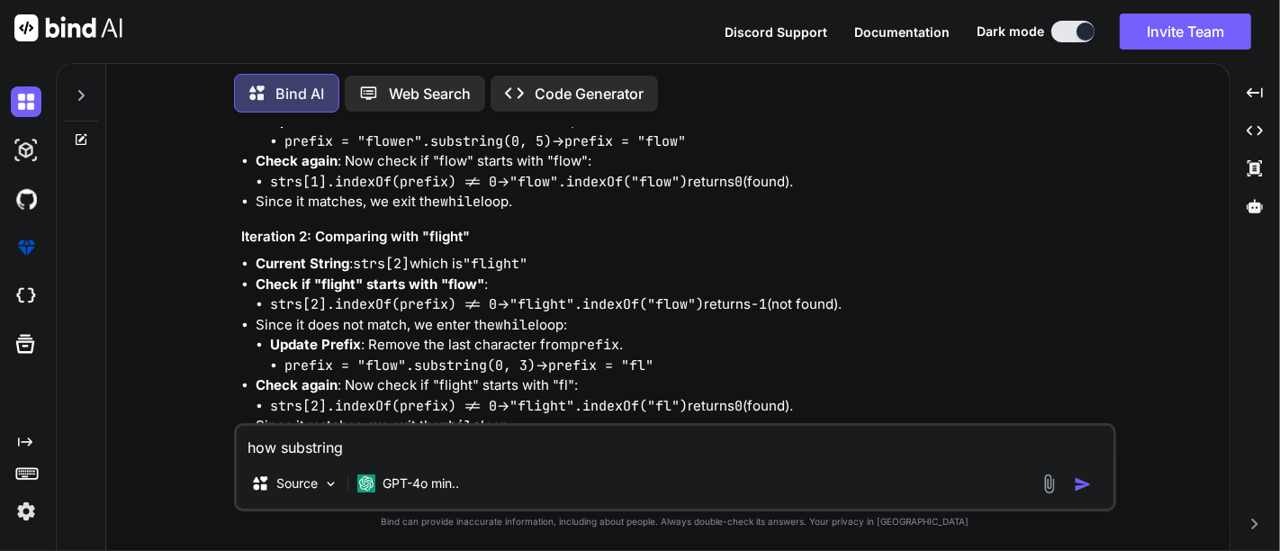
scroll to position [2343, 0]
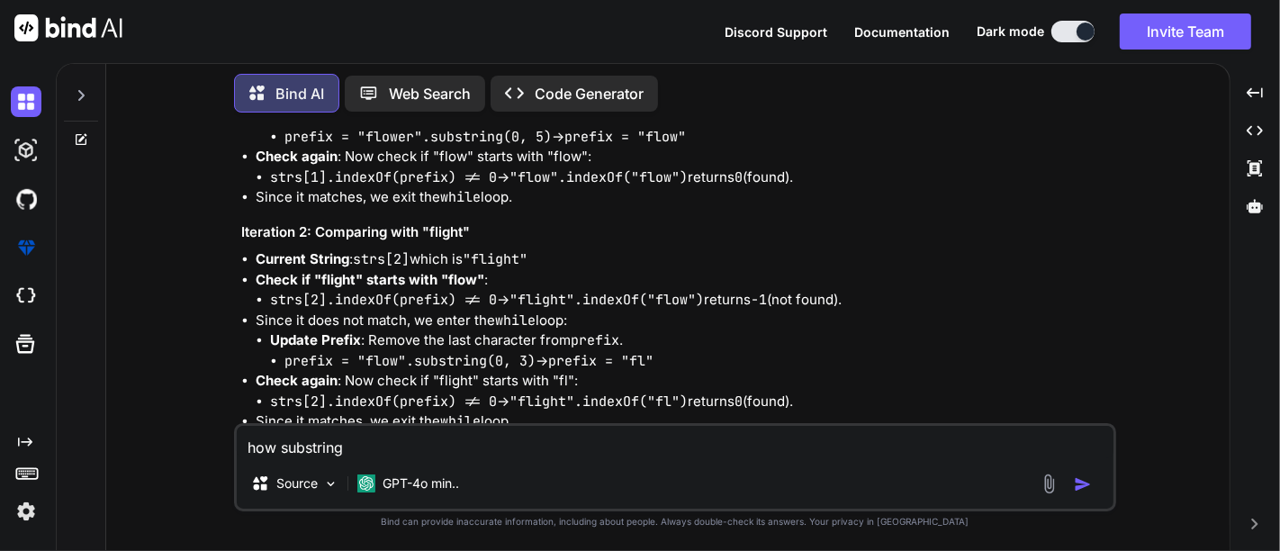
click at [356, 444] on textarea "how substring" at bounding box center [675, 442] width 877 height 32
type textarea "how substring"
type textarea "x"
type textarea "how substring w"
type textarea "x"
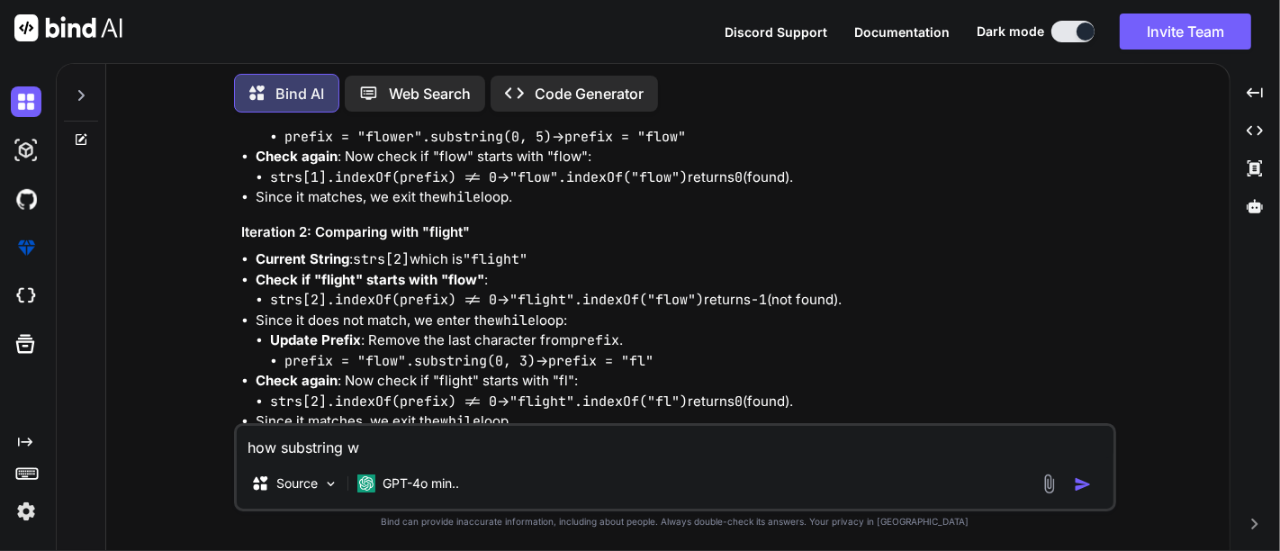
type textarea "how substring wo"
type textarea "x"
type textarea "how substring wor"
type textarea "x"
type textarea "how substring work"
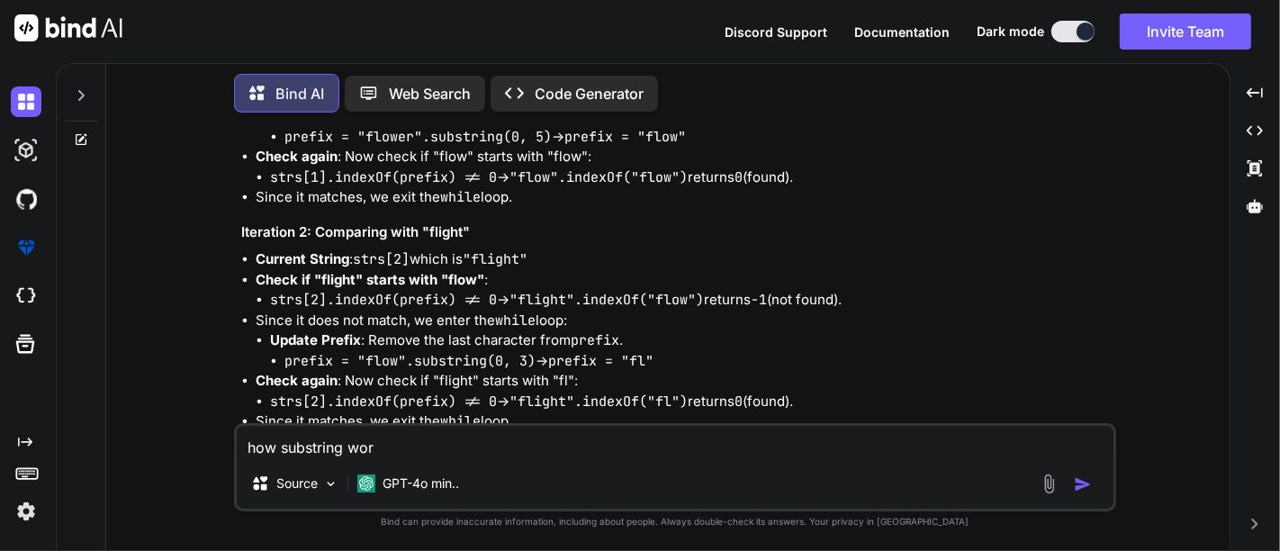
type textarea "x"
type textarea "how substring worki"
type textarea "x"
type textarea "how substring workin"
type textarea "x"
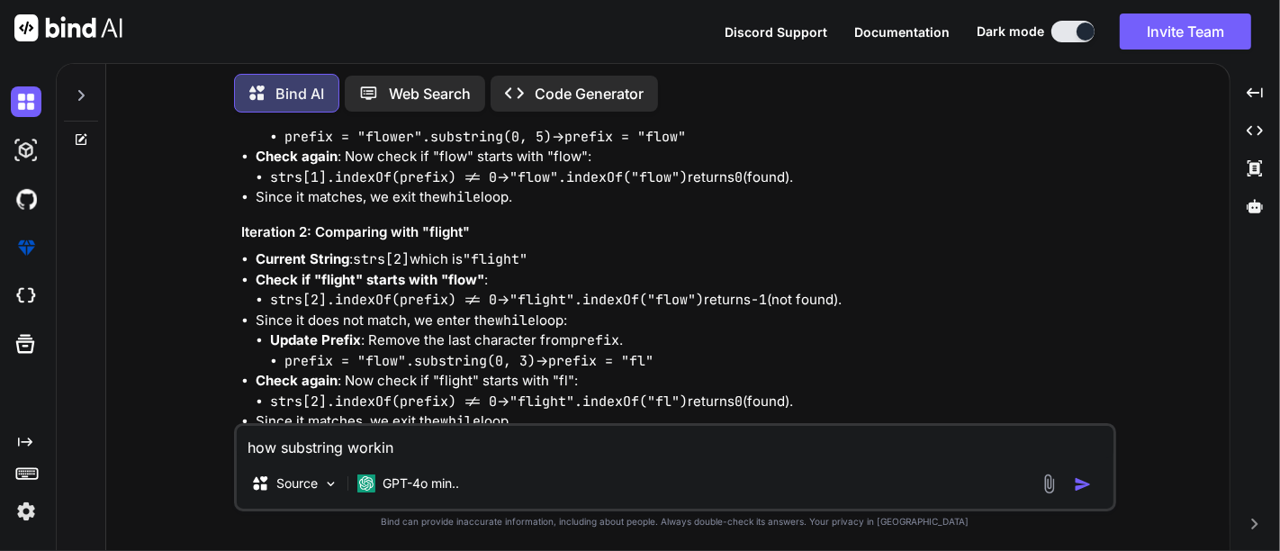
type textarea "how substring working"
type textarea "x"
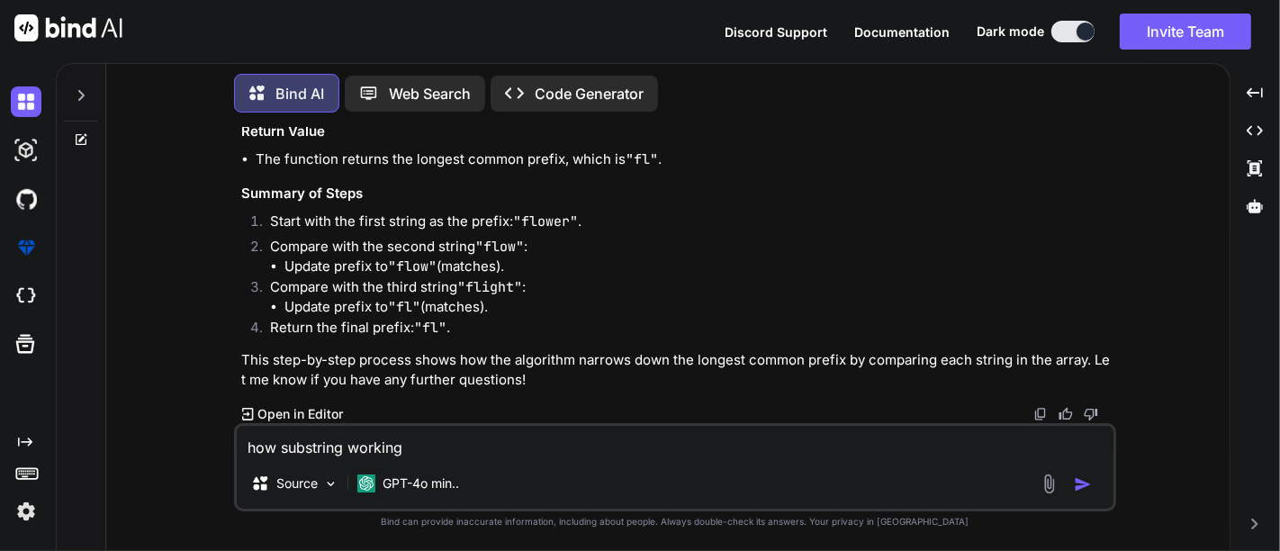
scroll to position [3170, 0]
type textarea "how substring working"
type textarea "x"
type textarea "how substring working j"
type textarea "x"
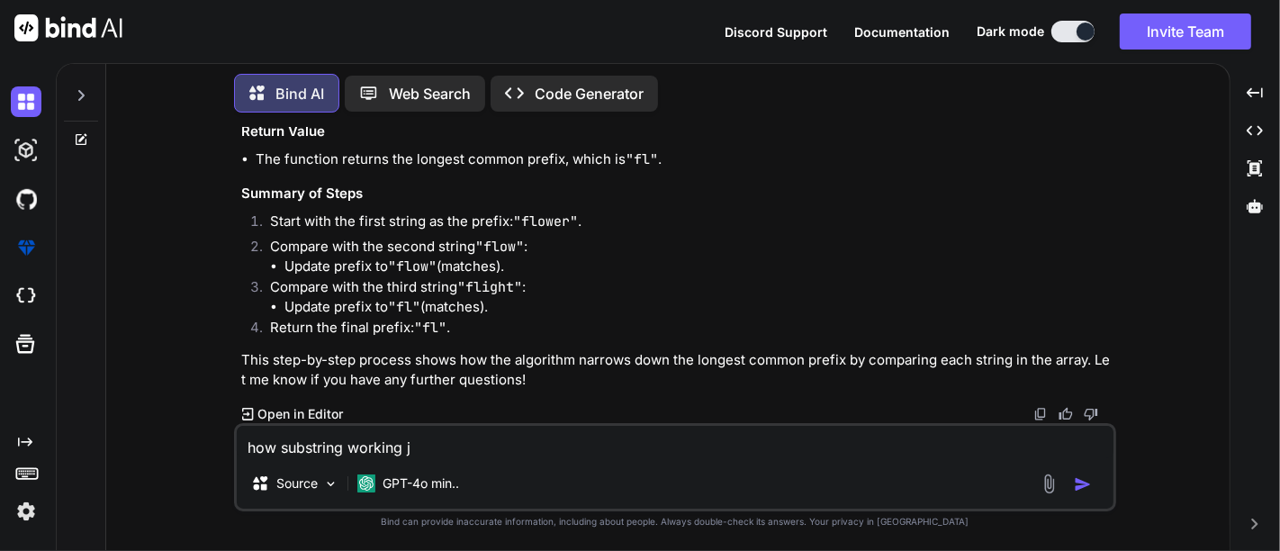
type textarea "how substring working"
type textarea "x"
type textarea "how substring working h"
type textarea "x"
type textarea "how substring working hs"
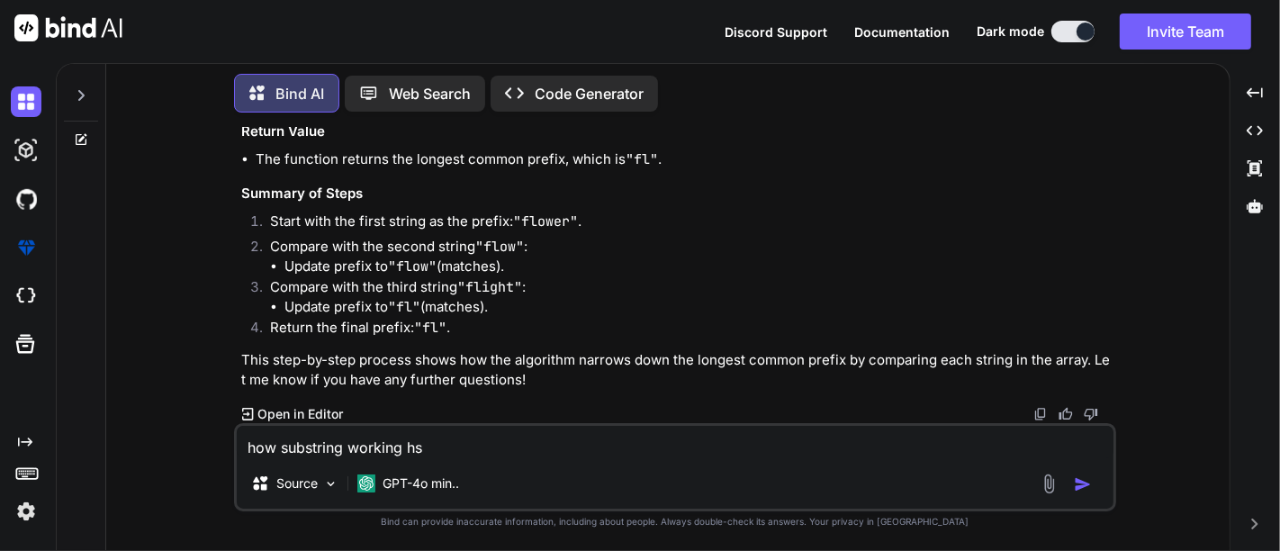
type textarea "x"
type textarea "how substring working hsr"
type textarea "x"
type textarea "how substring working hsre"
type textarea "x"
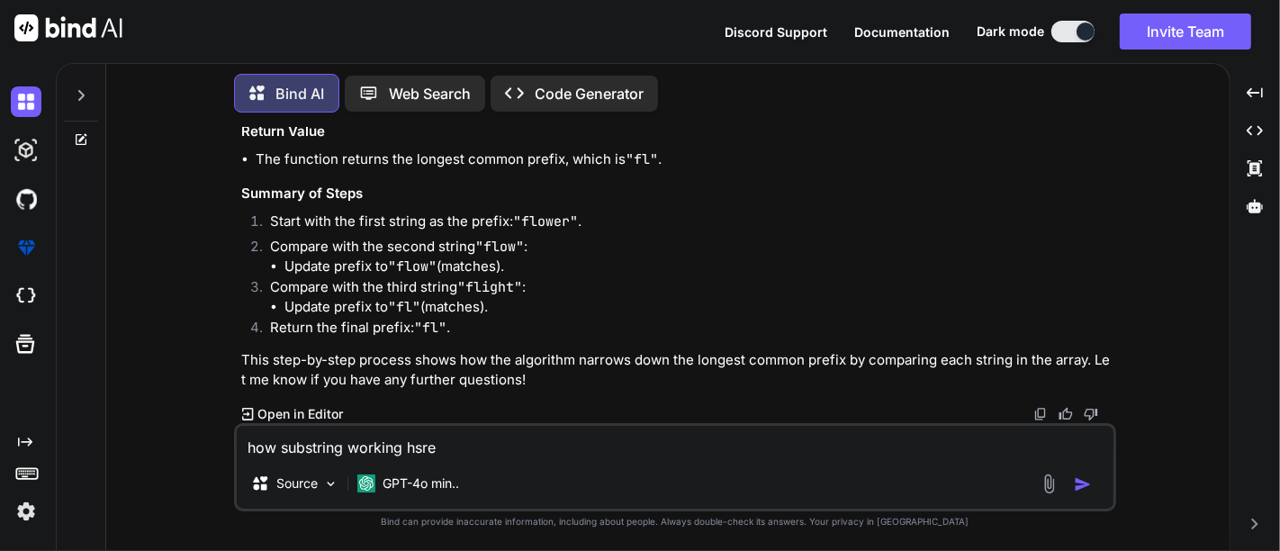
type textarea "how substring working hsr"
type textarea "x"
type textarea "how substring working hs"
type textarea "x"
type textarea "how substring working h"
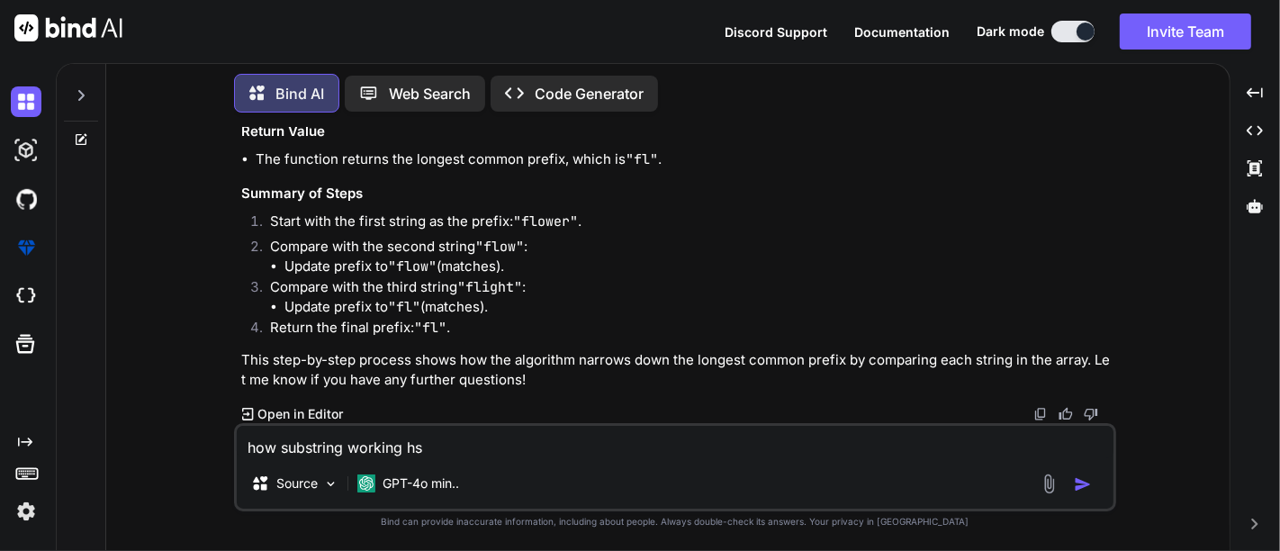
type textarea "x"
type textarea "how substring working he"
type textarea "x"
type textarea "how substring working her"
type textarea "x"
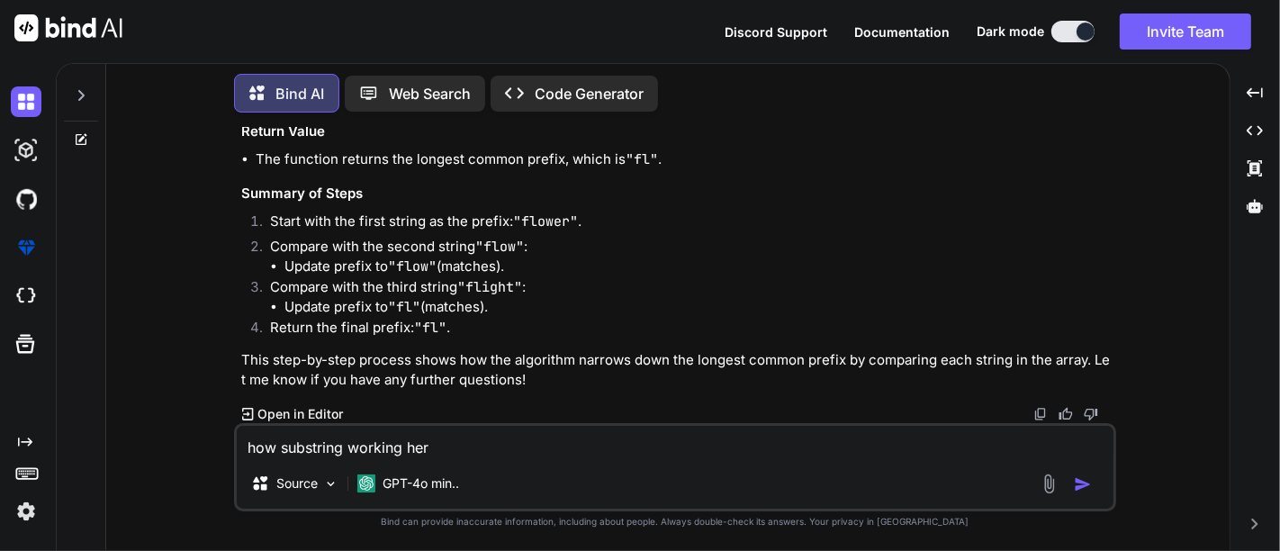
type textarea "how substring working here"
type textarea "x"
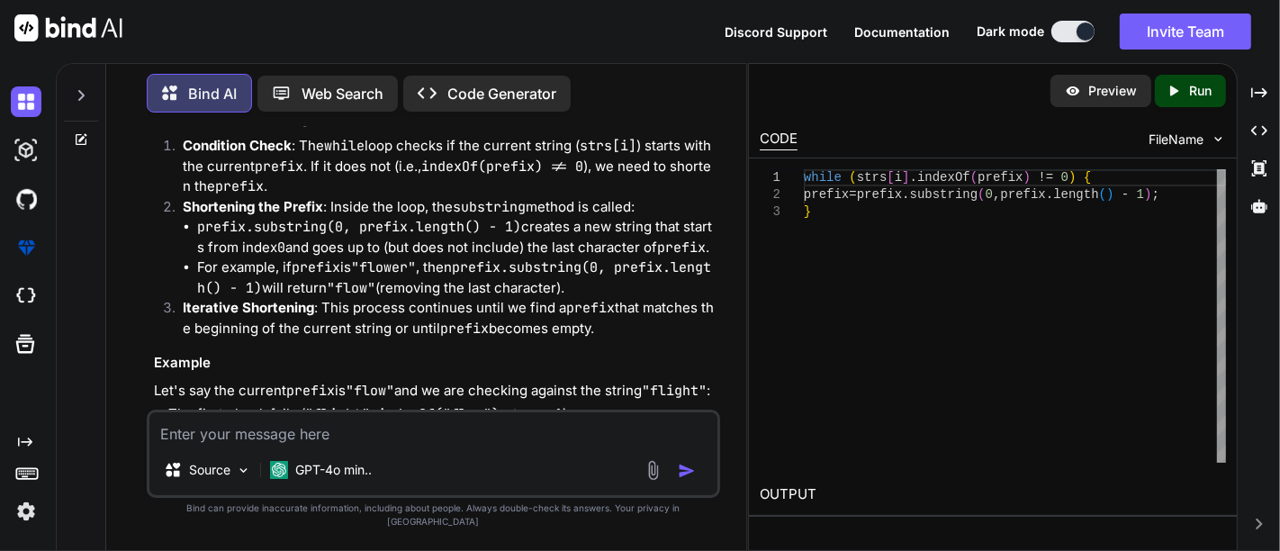
scroll to position [3937, 0]
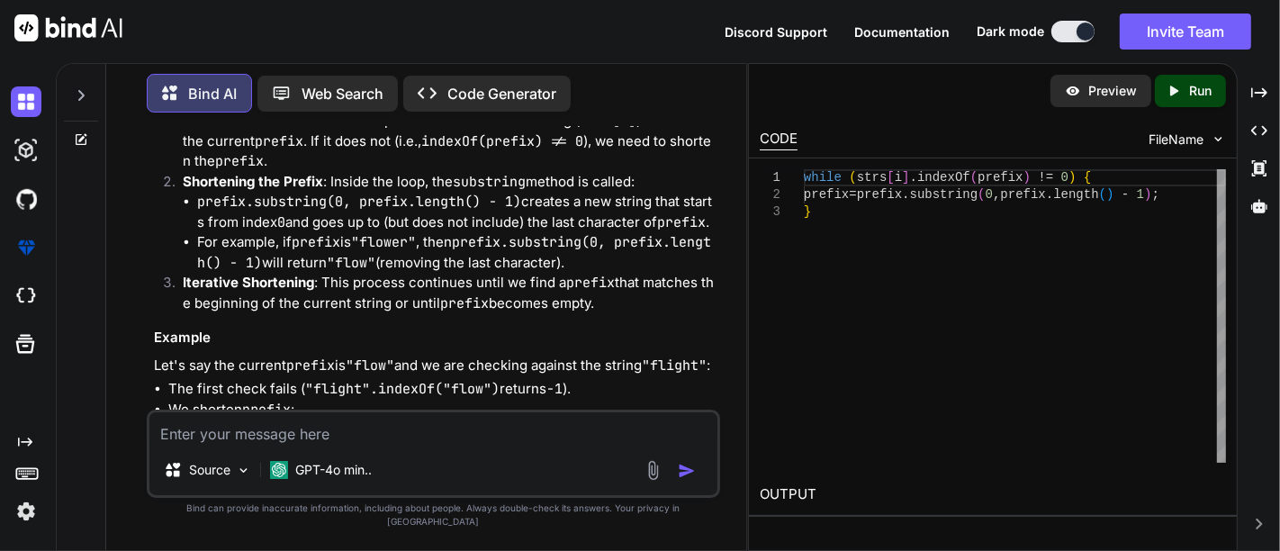
type textarea "x"
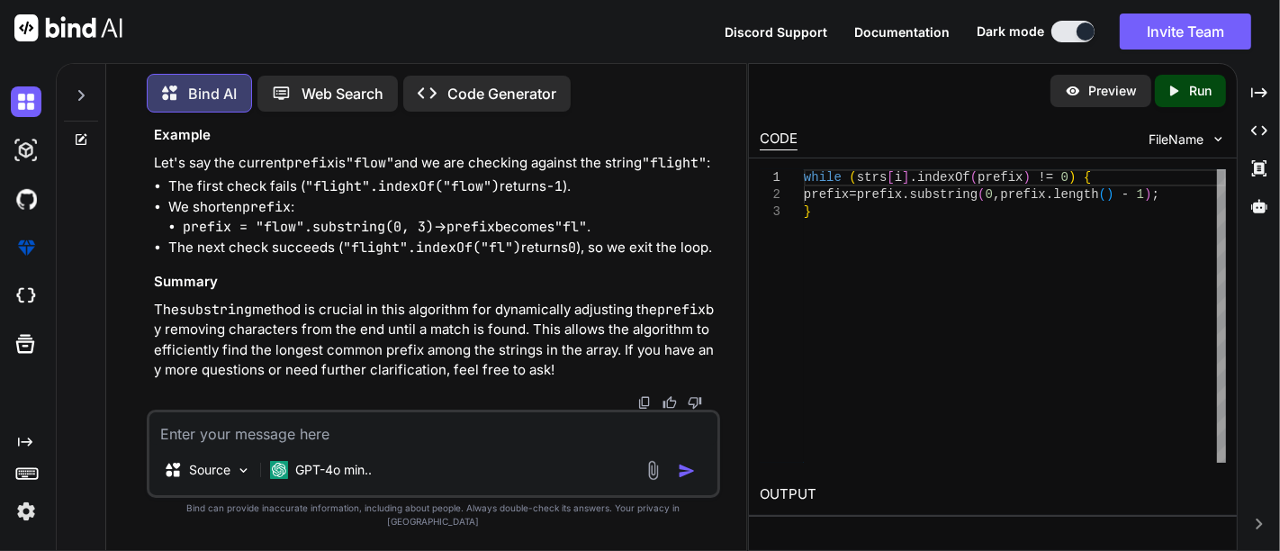
scroll to position [4490, 0]
click at [547, 258] on li "The next check succeeds ( "flight".indexOf("fl") returns 0 ), so we exit the lo…" at bounding box center [442, 248] width 548 height 21
click at [202, 236] on code "prefix = "flow".substring(0, 3)" at bounding box center [308, 227] width 251 height 18
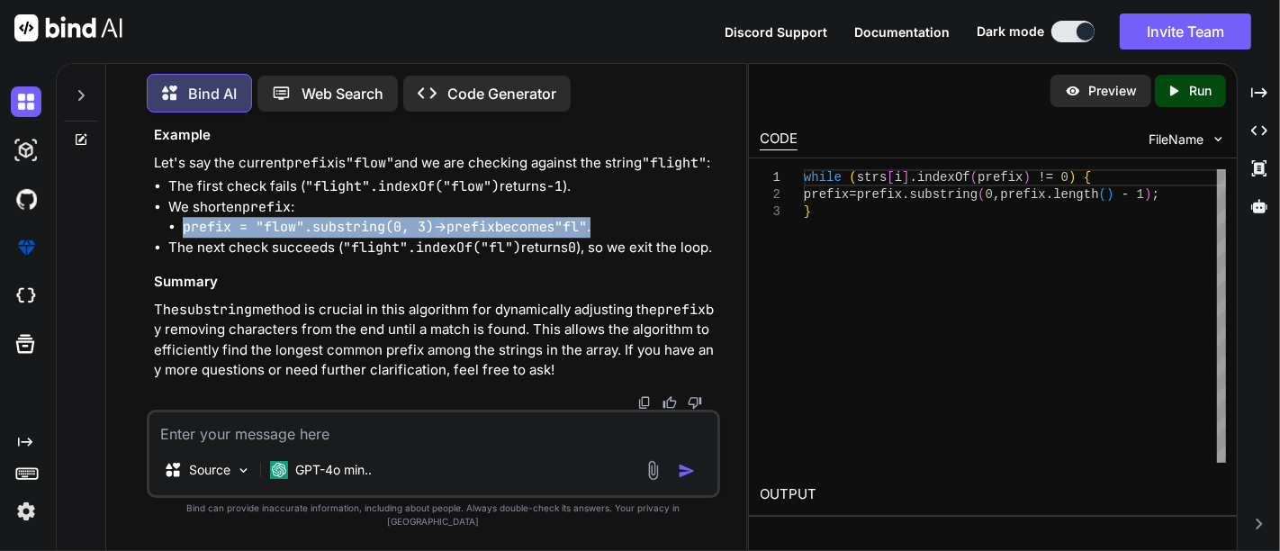
click at [587, 236] on code ""fl"" at bounding box center [571, 227] width 32 height 18
copy li "prefix = "flow".substring(0, 3) → prefix becomes "fl" ."
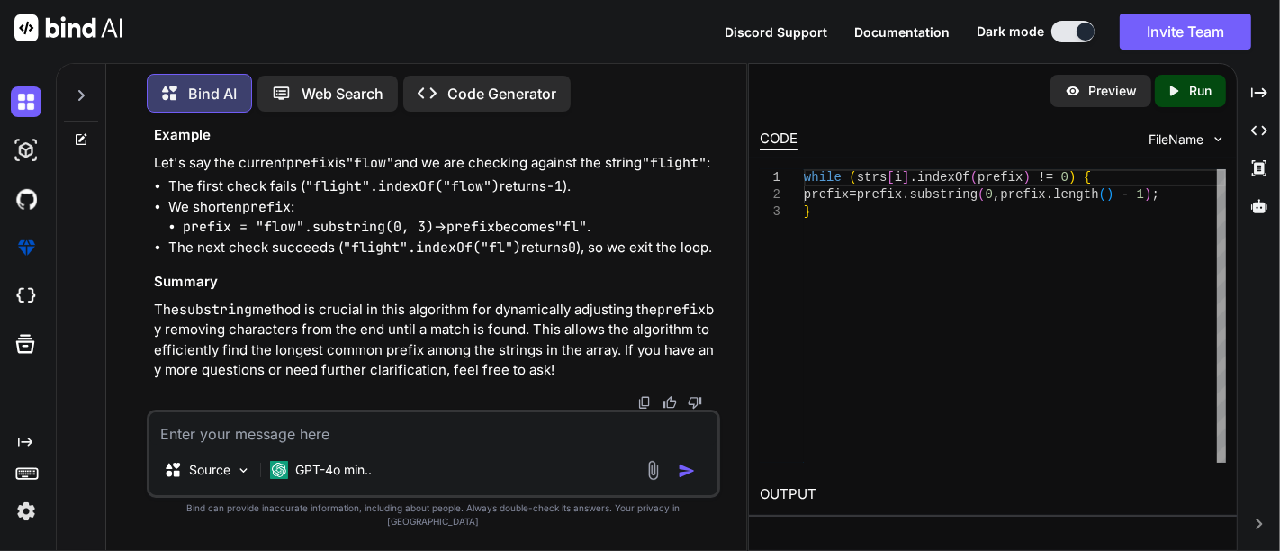
click at [320, 445] on textarea at bounding box center [433, 428] width 568 height 32
paste textarea "prefix = "flow".substring(0, 3) → prefix becomes "fl"."
type textarea "explain this "prefix = "flow".substring(0, 3) → prefix becomes "fl"."
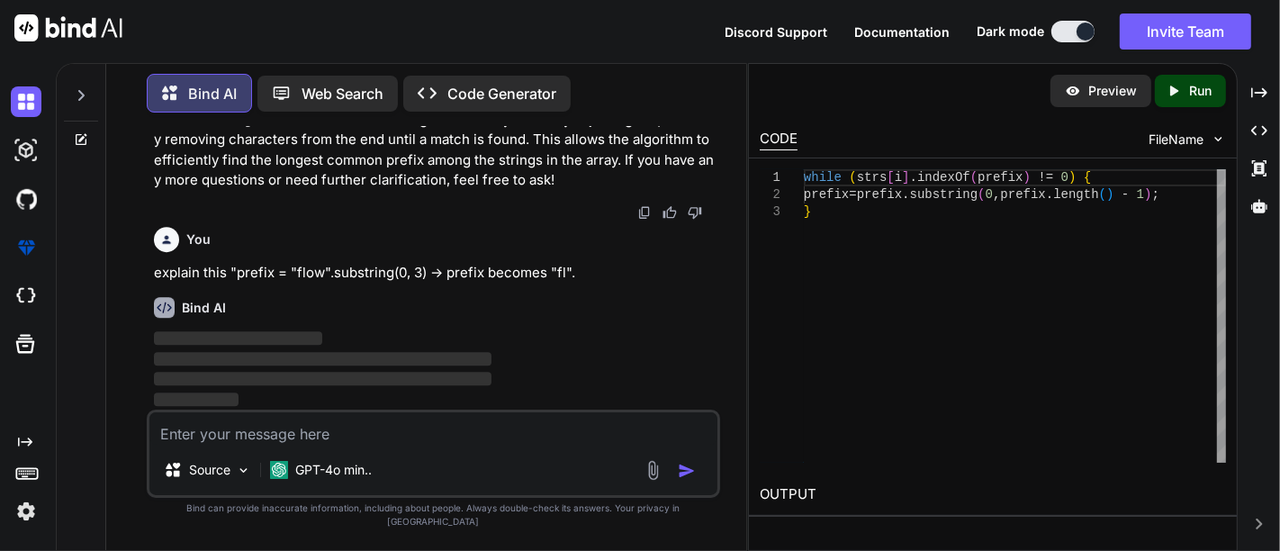
scroll to position [4758, 0]
click at [304, 283] on p "explain this "prefix = "flow".substring(0, 3) → prefix becomes "fl"." at bounding box center [435, 273] width 563 height 21
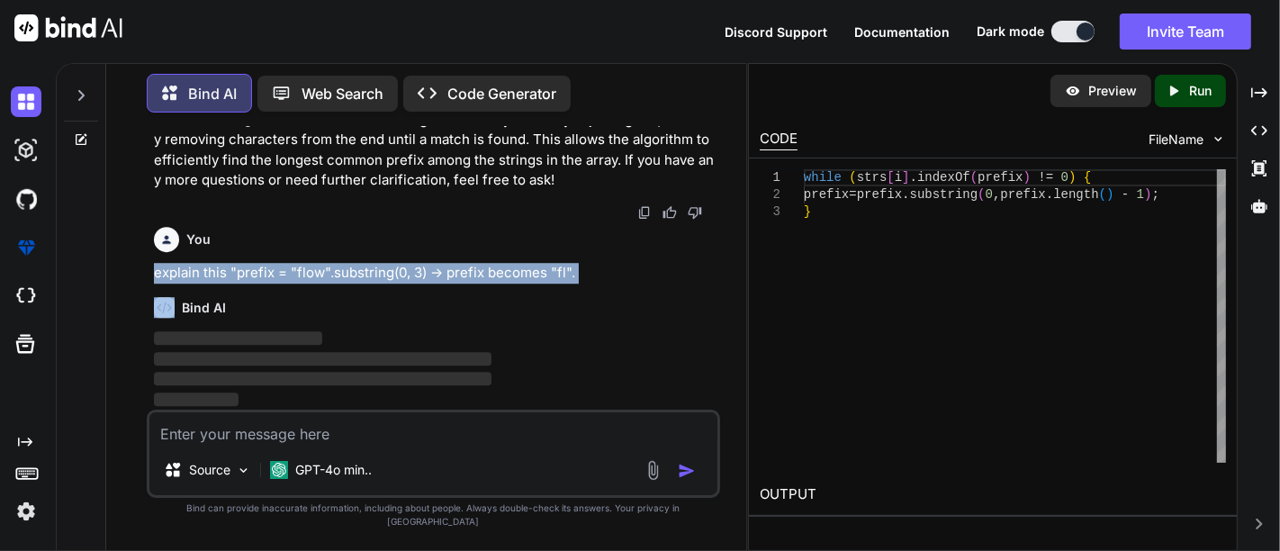
click at [304, 283] on p "explain this "prefix = "flow".substring(0, 3) → prefix becomes "fl"." at bounding box center [435, 273] width 563 height 21
copy p "explain this "prefix = "flow".substring(0, 3) → prefix becomes "fl"."
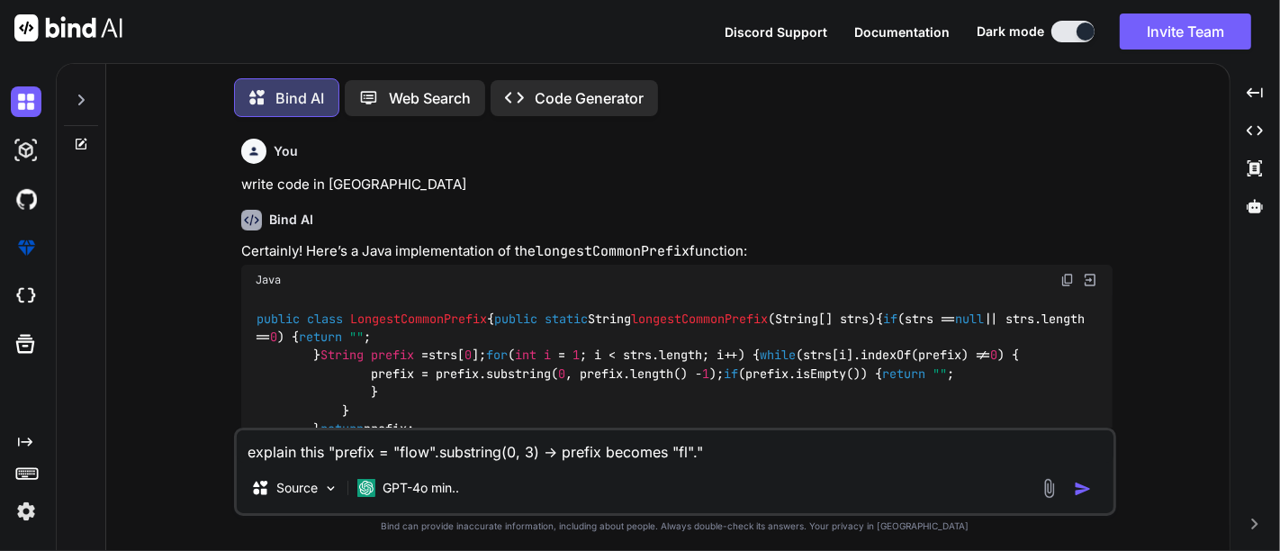
scroll to position [7, 0]
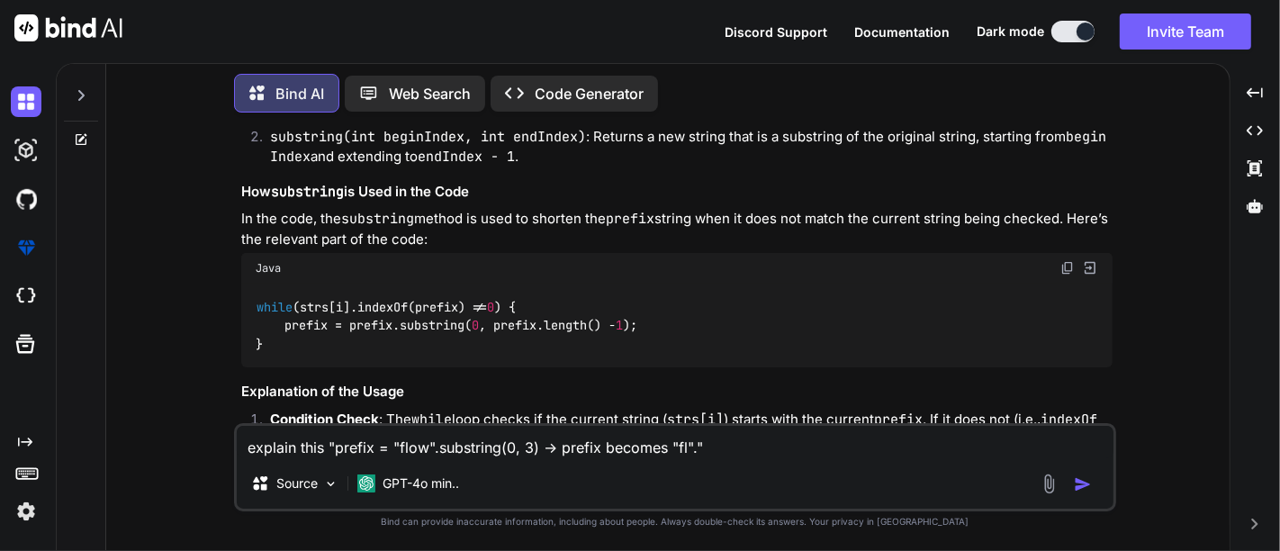
click at [1078, 483] on img "button" at bounding box center [1083, 484] width 18 height 18
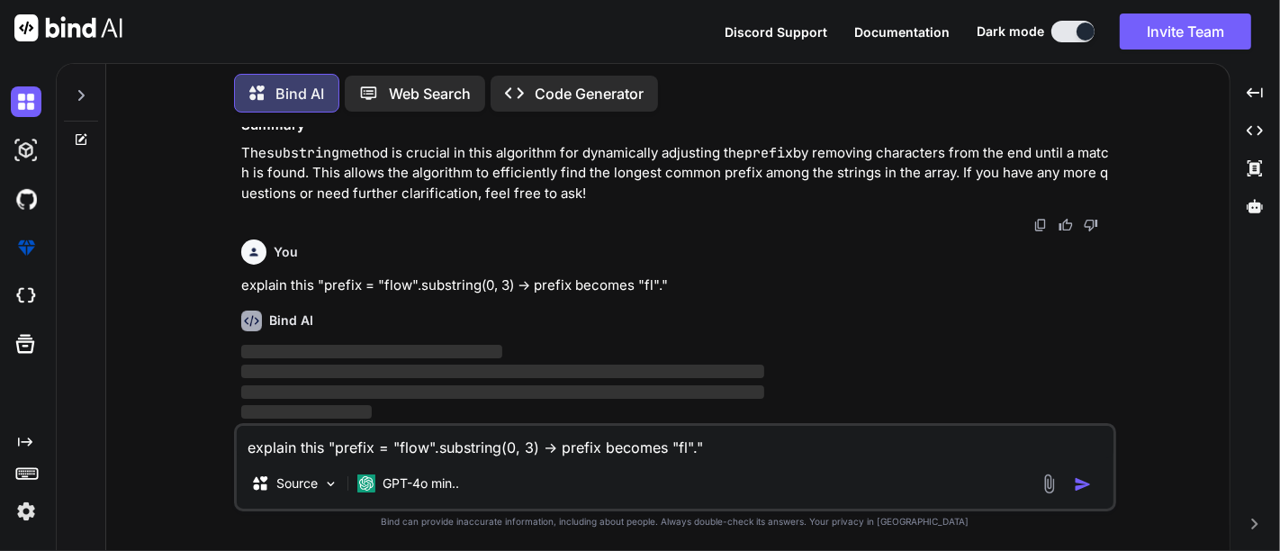
scroll to position [3192, 0]
type textarea "x"
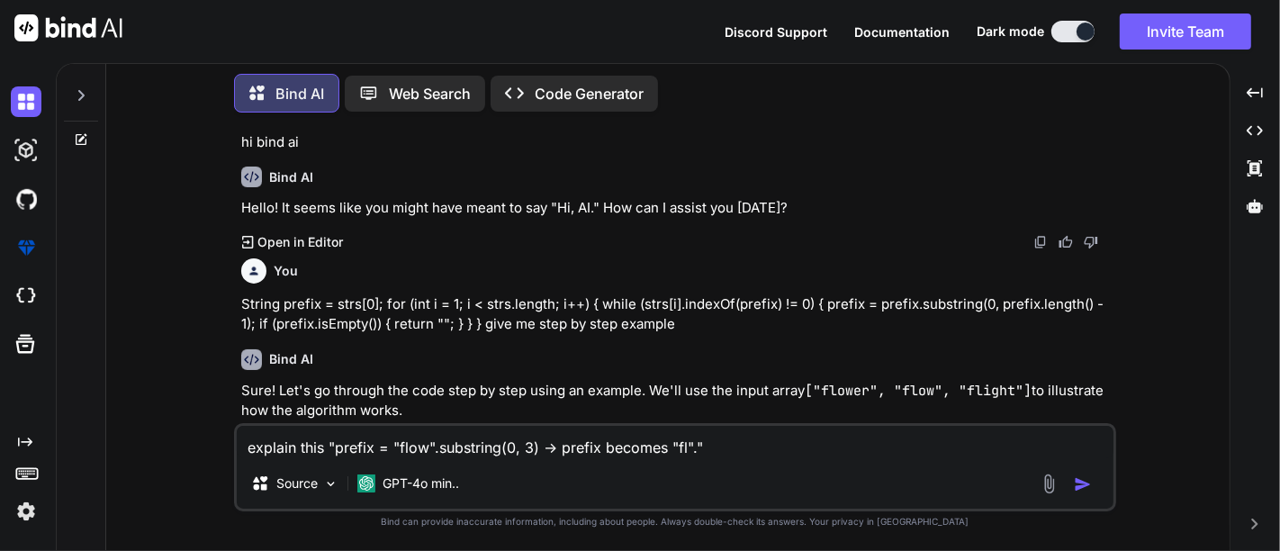
scroll to position [633, 0]
click at [307, 430] on textarea at bounding box center [675, 442] width 877 height 32
paste textarea "Shortest Palindrome"
type textarea "what is Shortest Palindrome?"
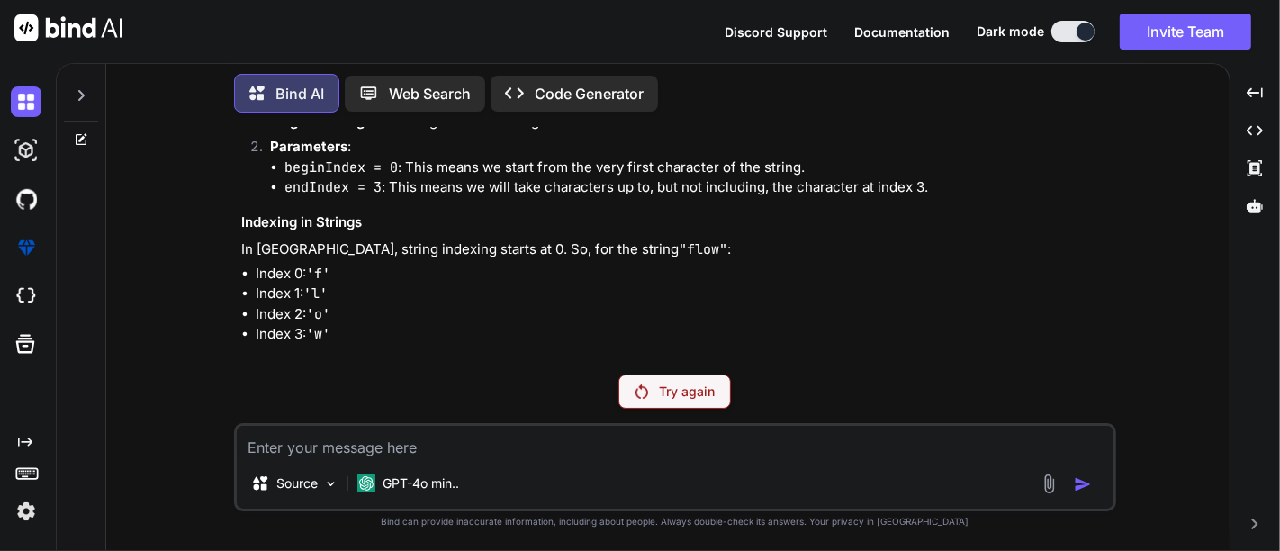
scroll to position [3362, 0]
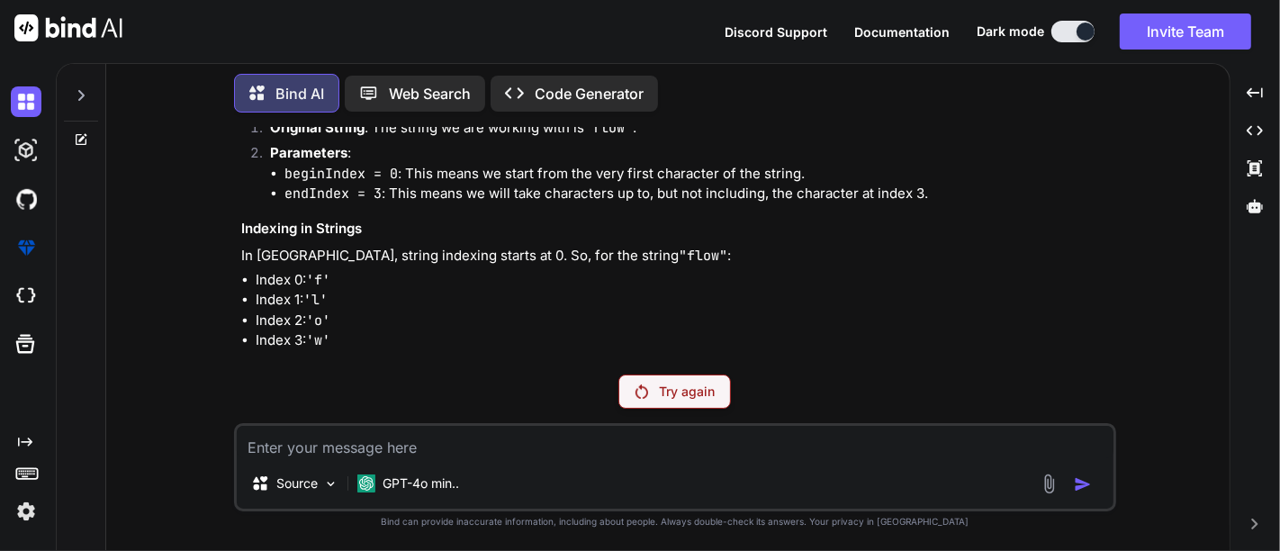
click at [656, 382] on div "Try again" at bounding box center [675, 392] width 113 height 34
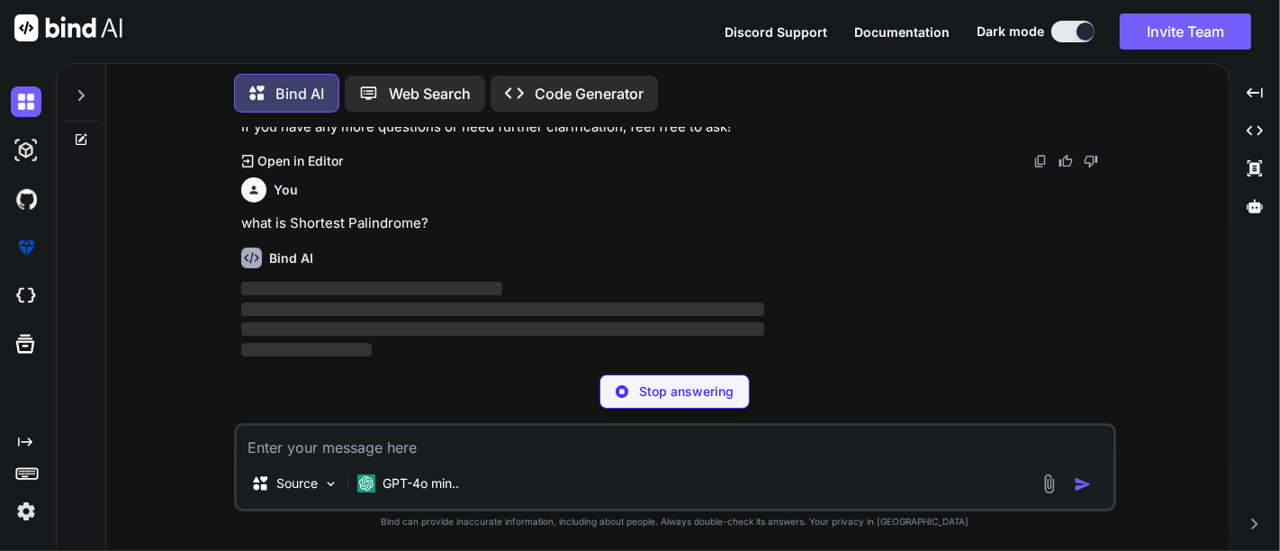
scroll to position [4304, 0]
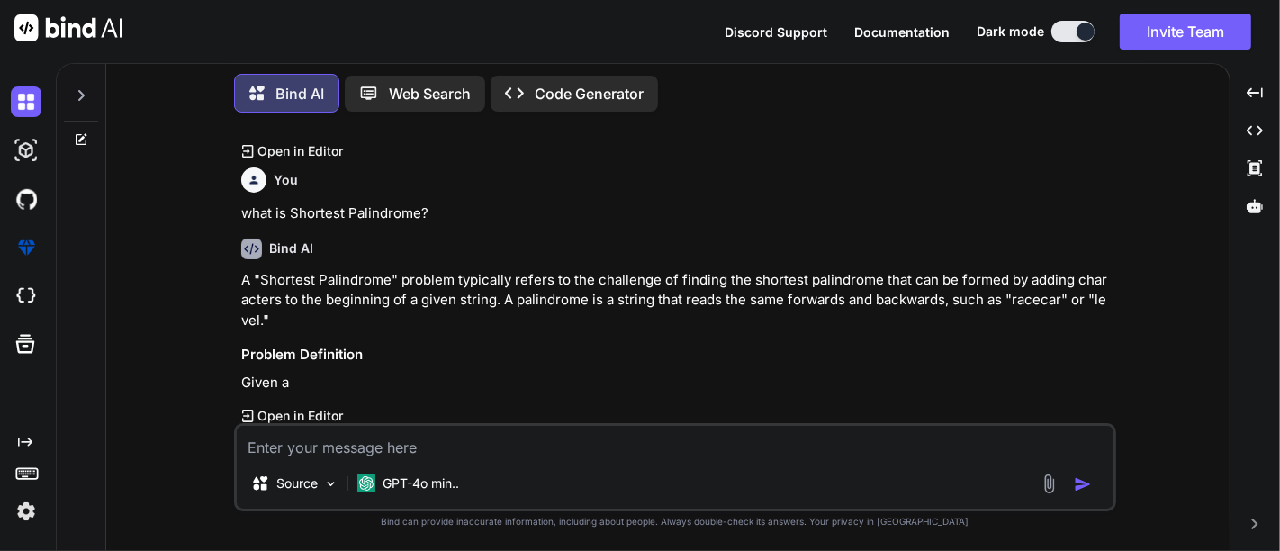
scroll to position [3303, 0]
type textarea "x"
type textarea "c"
type textarea "x"
type textarea "co"
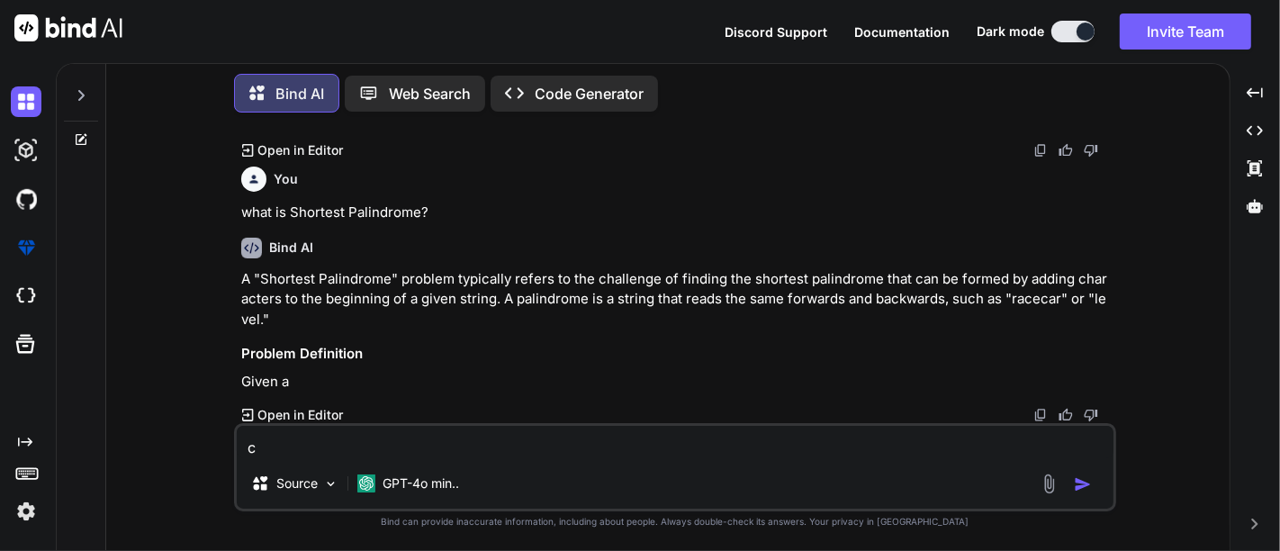
type textarea "x"
type textarea "com"
type textarea "x"
type textarea "come"
type textarea "x"
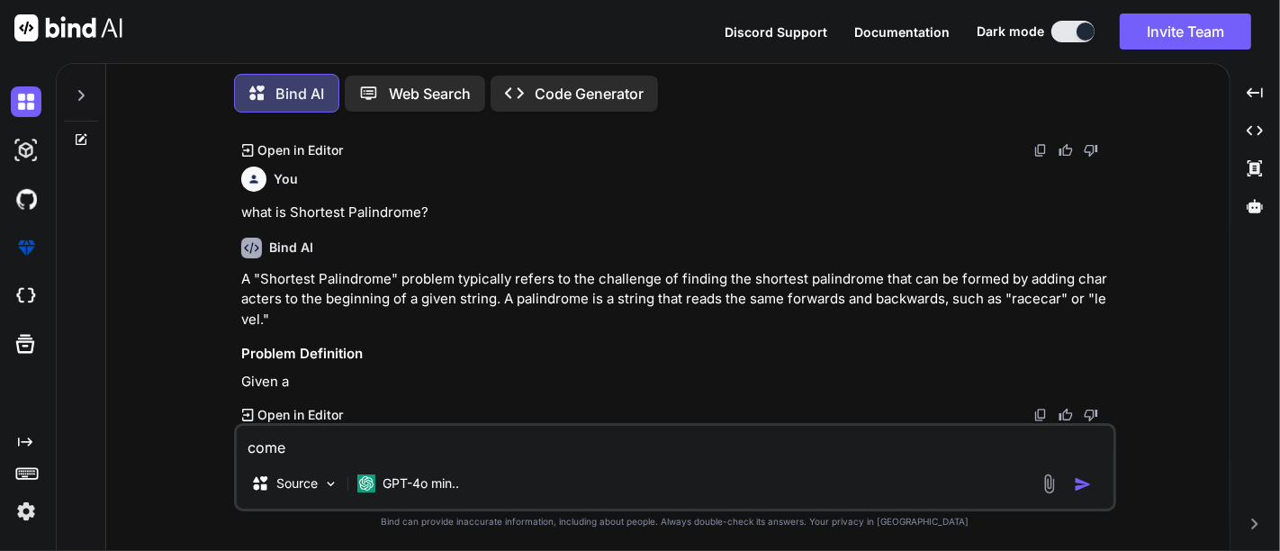
type textarea "come"
type textarea "x"
type textarea "come a"
type textarea "x"
type textarea "come ag"
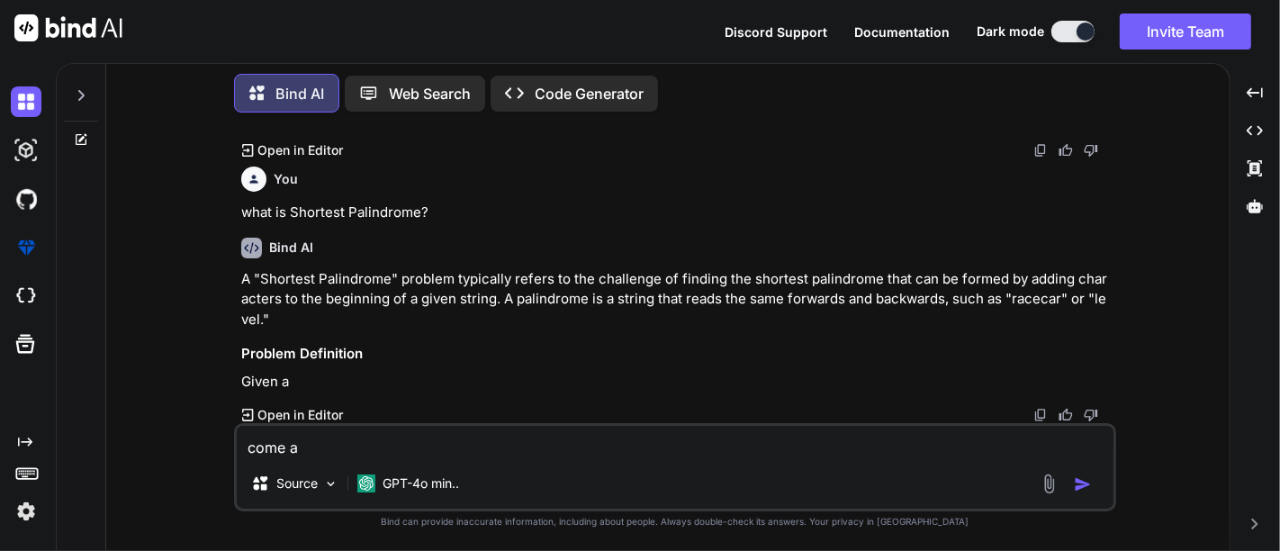
type textarea "x"
type textarea "come aga"
type textarea "x"
type textarea "come agai"
type textarea "x"
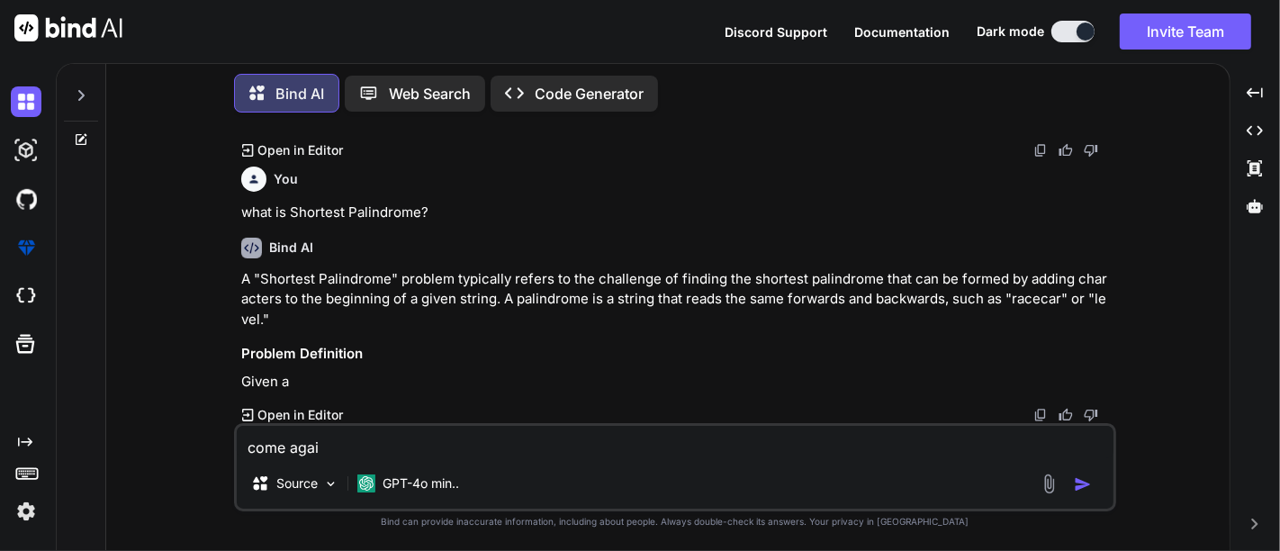
type textarea "come again"
type textarea "x"
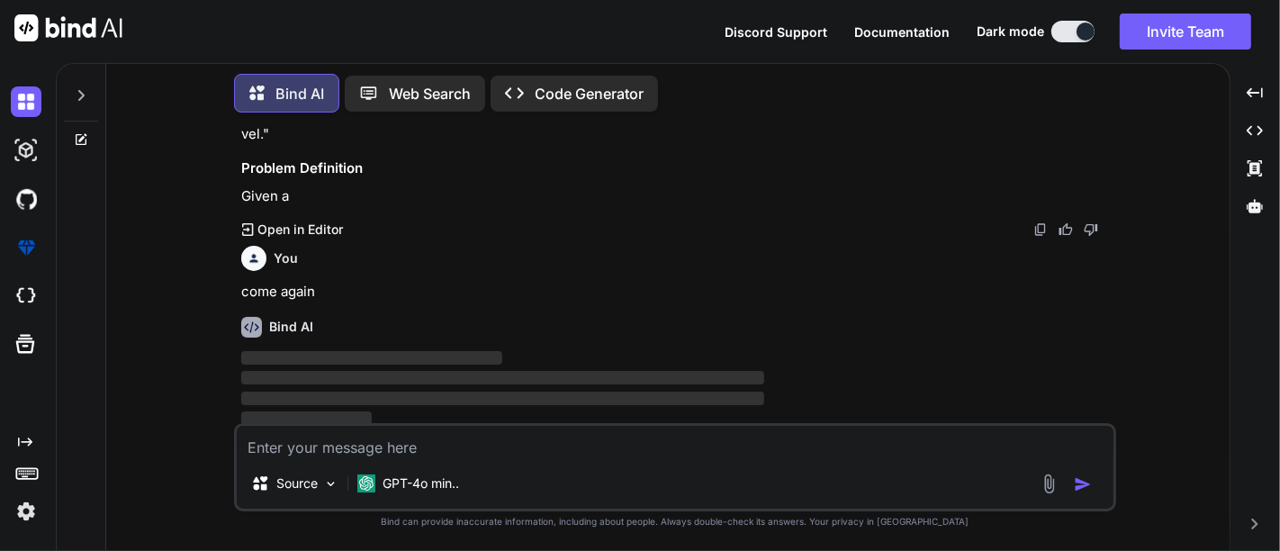
scroll to position [3492, 0]
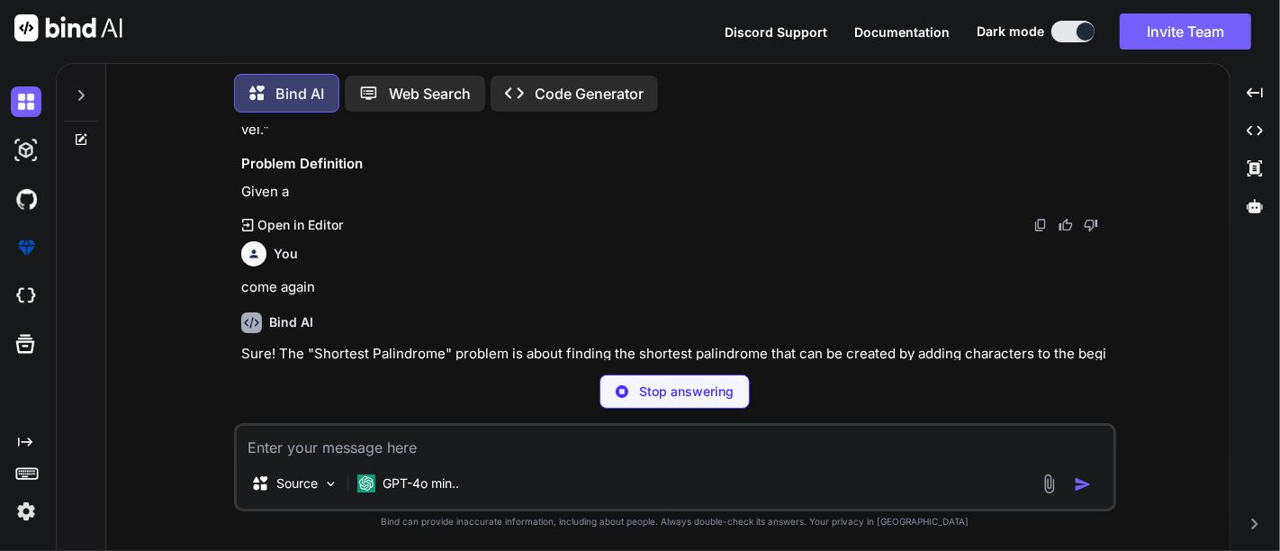
type textarea "x"
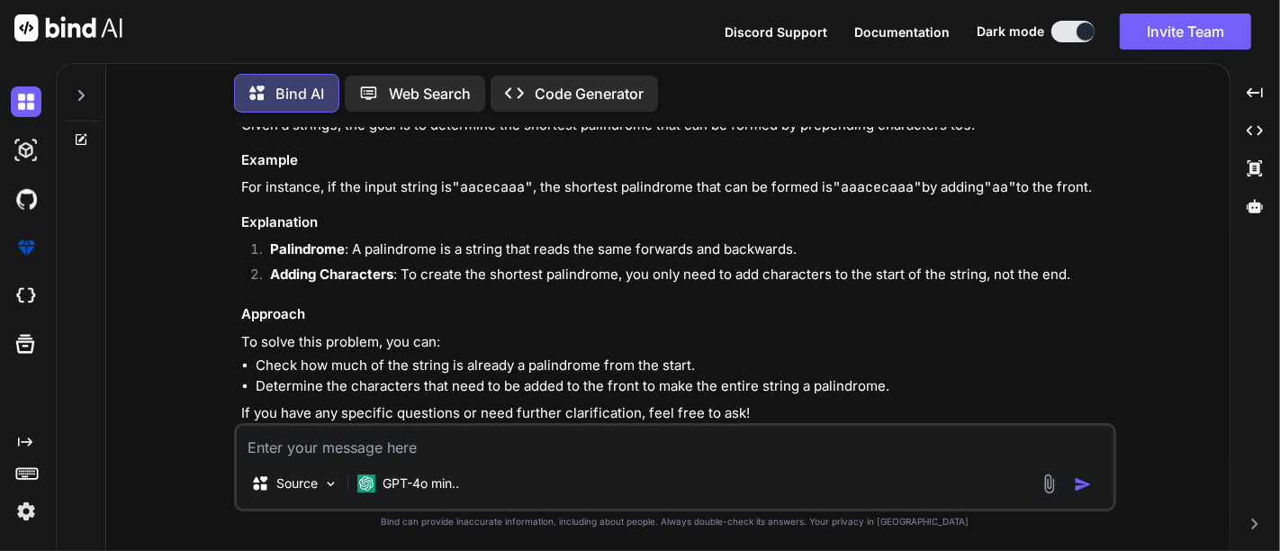
scroll to position [3835, 0]
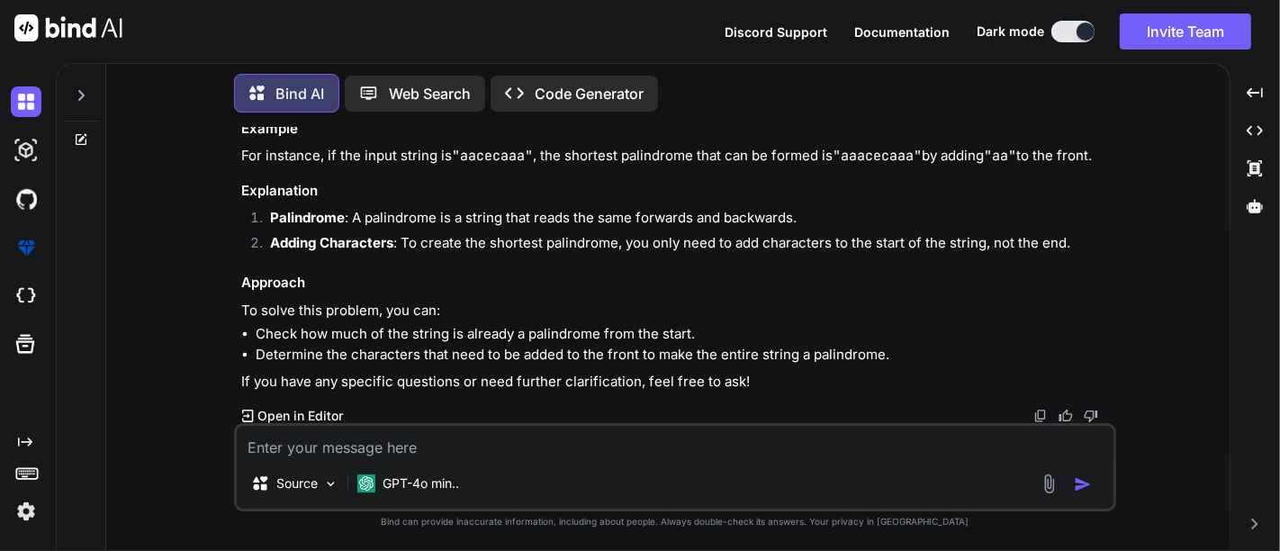
type textarea "h"
type textarea "x"
type textarea "hw"
type textarea "x"
type textarea "hwo"
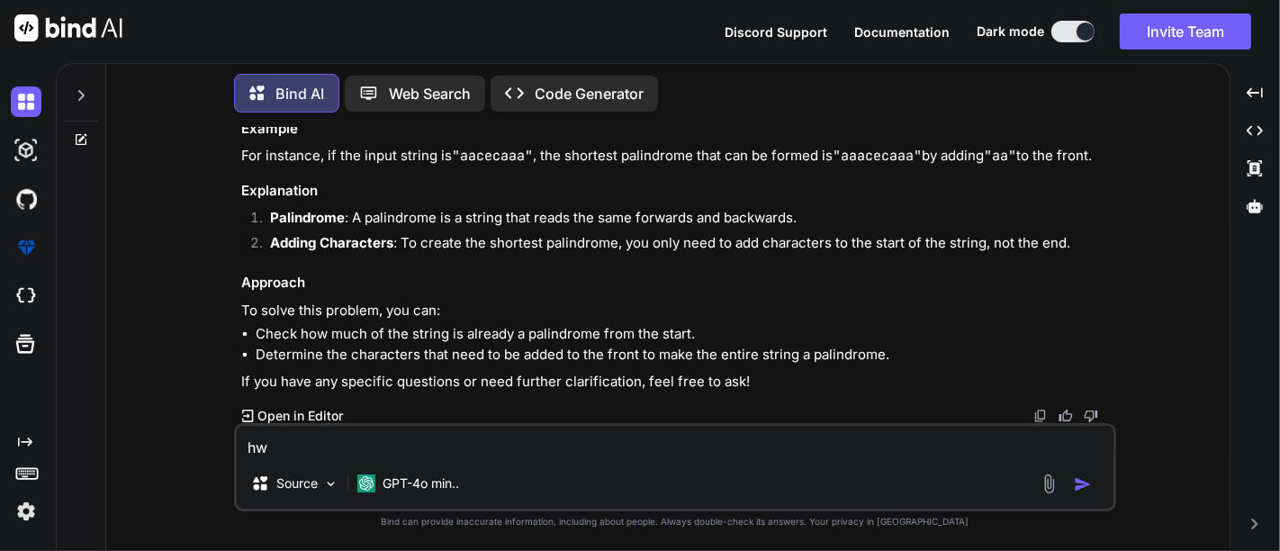
type textarea "x"
type textarea "hw"
type textarea "x"
type textarea "h"
type textarea "x"
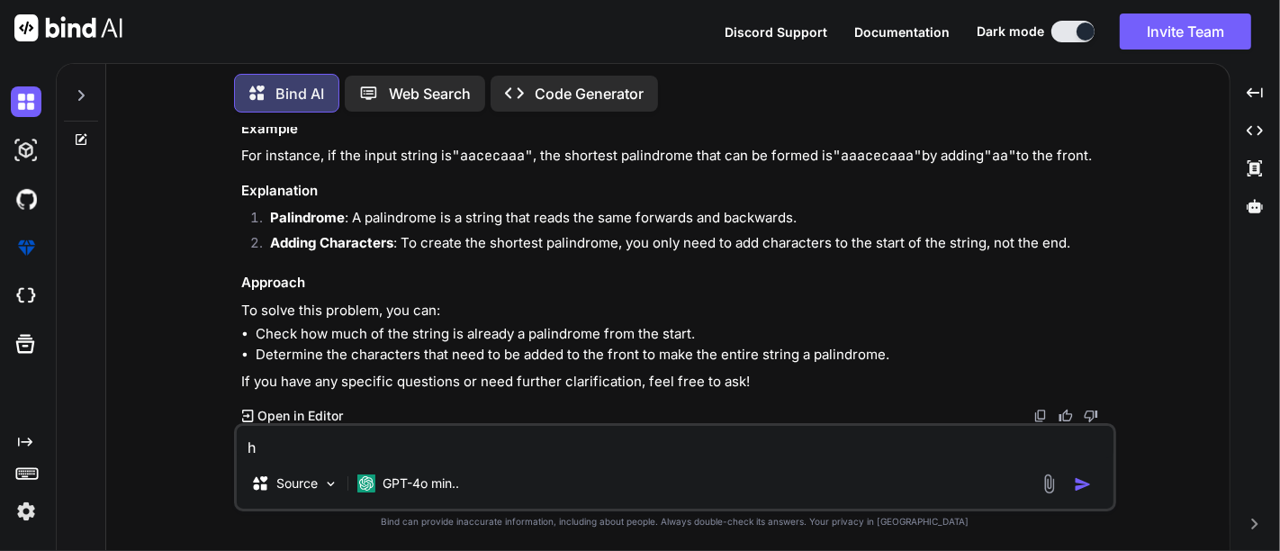
type textarea "ho"
type textarea "x"
type textarea "how"
type textarea "x"
type textarea "how"
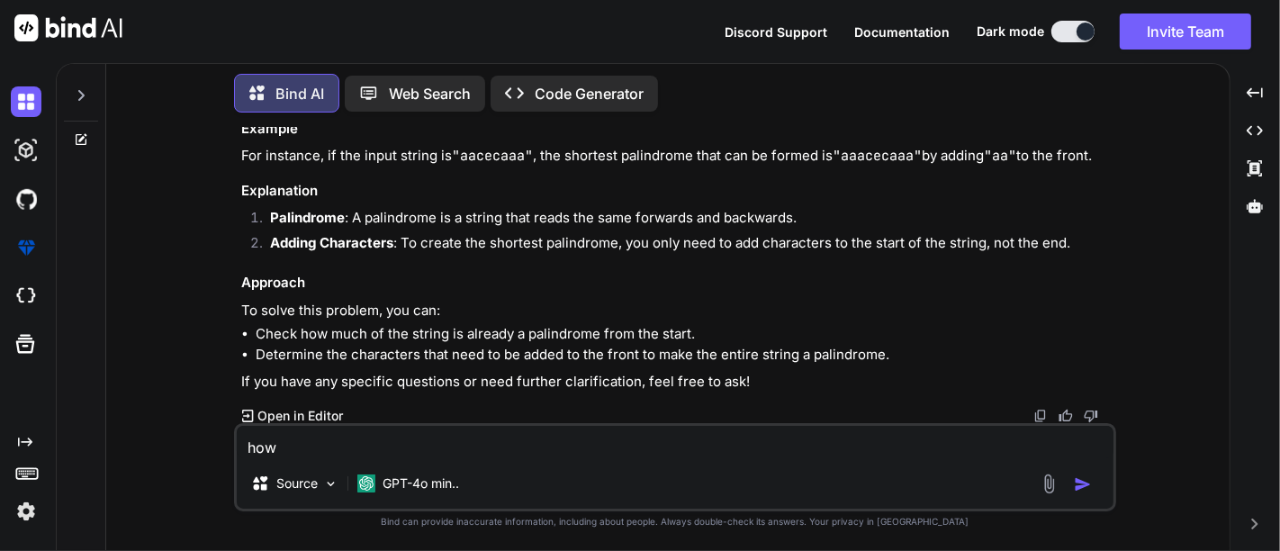
type textarea "x"
type textarea "how i"
type textarea "x"
type textarea "how is"
type textarea "x"
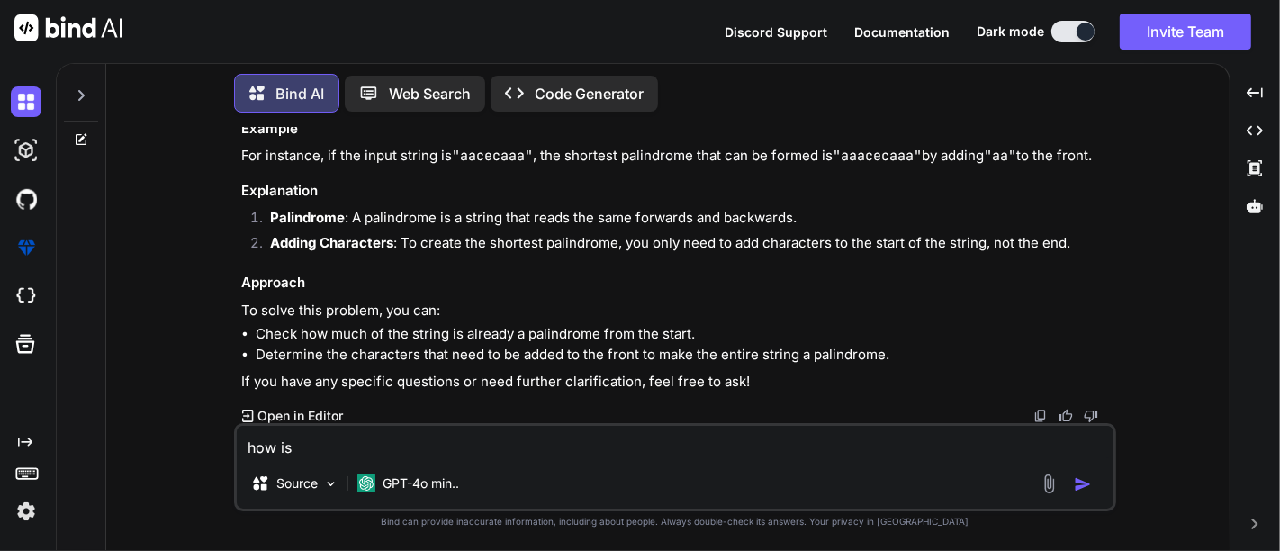
type textarea "how i"
type textarea "x"
type textarea "how"
type textarea "x"
type textarea "how"
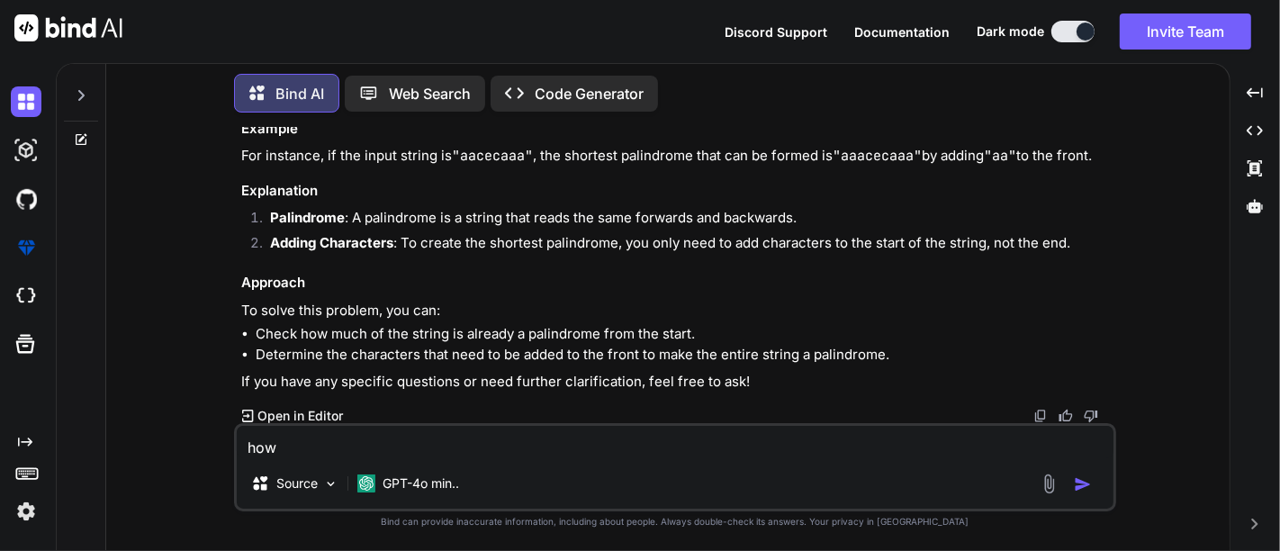
type textarea "x"
type textarea "ho"
type textarea "x"
type textarea "h"
type textarea "x"
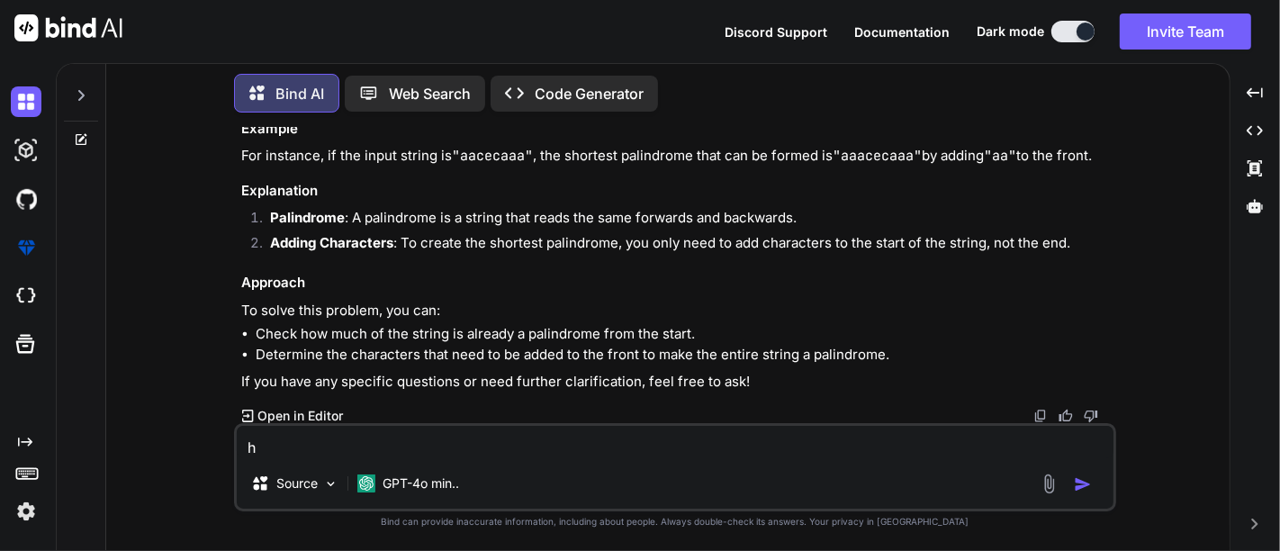
type textarea "x"
type textarea "g"
type textarea "x"
type textarea "gi"
type textarea "x"
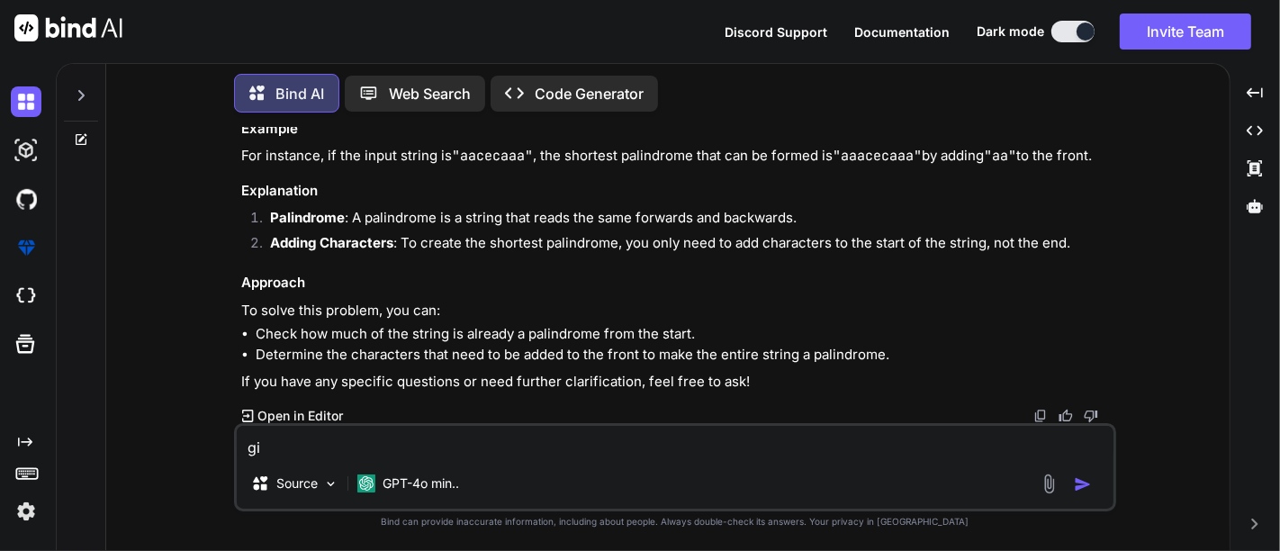
type textarea "giv"
type textarea "x"
type textarea "give"
type textarea "x"
type textarea "give"
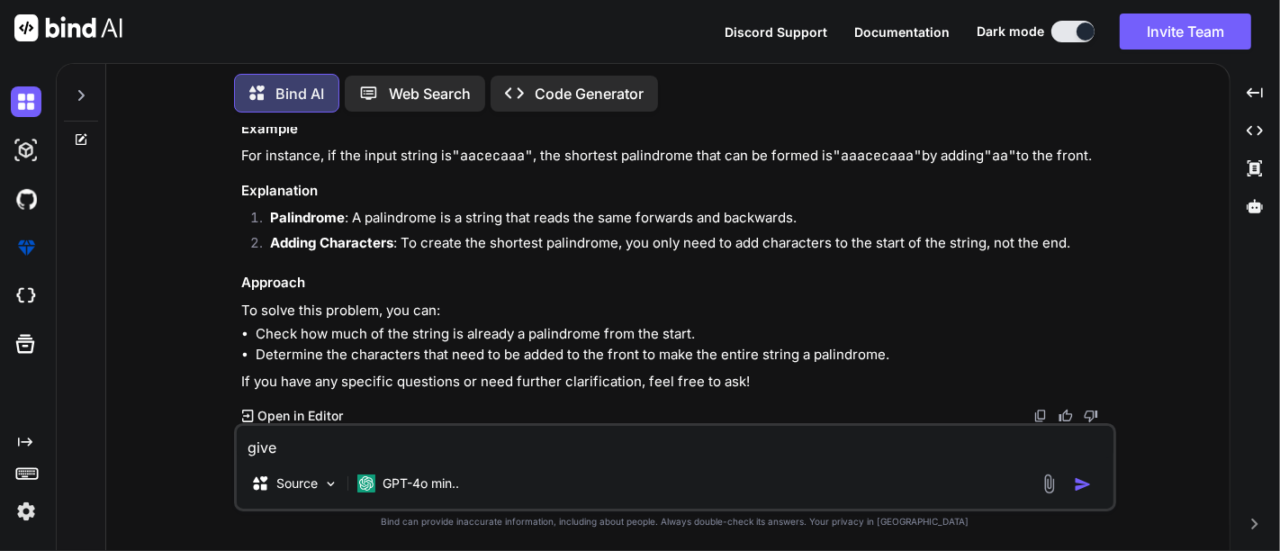
type textarea "x"
type textarea "give e"
type textarea "x"
type textarea "give ex"
type textarea "x"
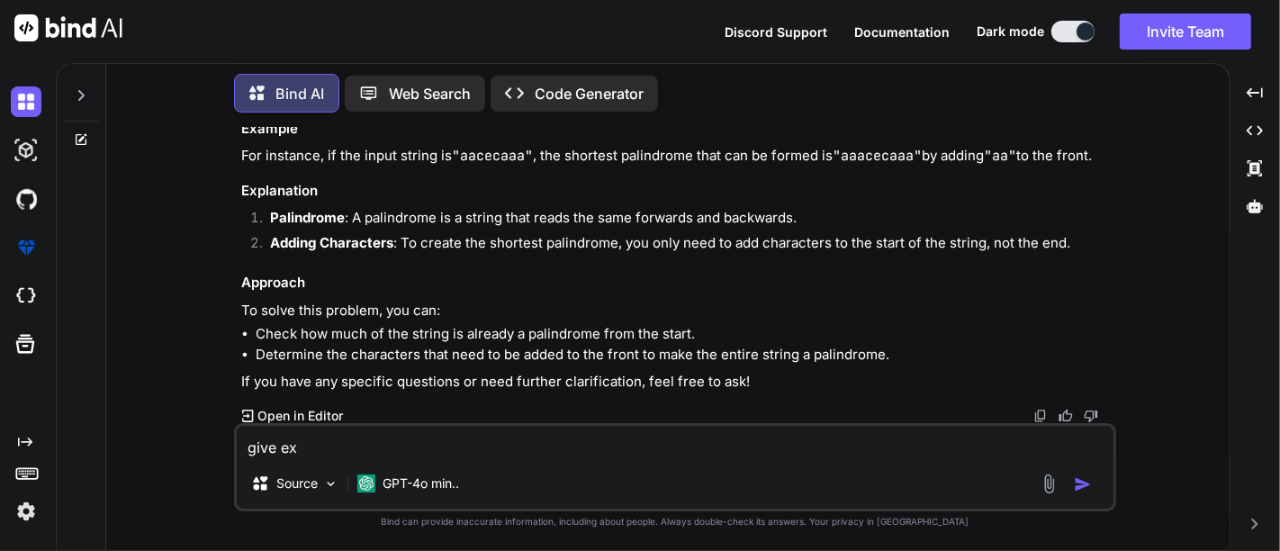
type textarea "give exa"
type textarea "x"
type textarea "give exap"
type textarea "x"
type textarea "give exa"
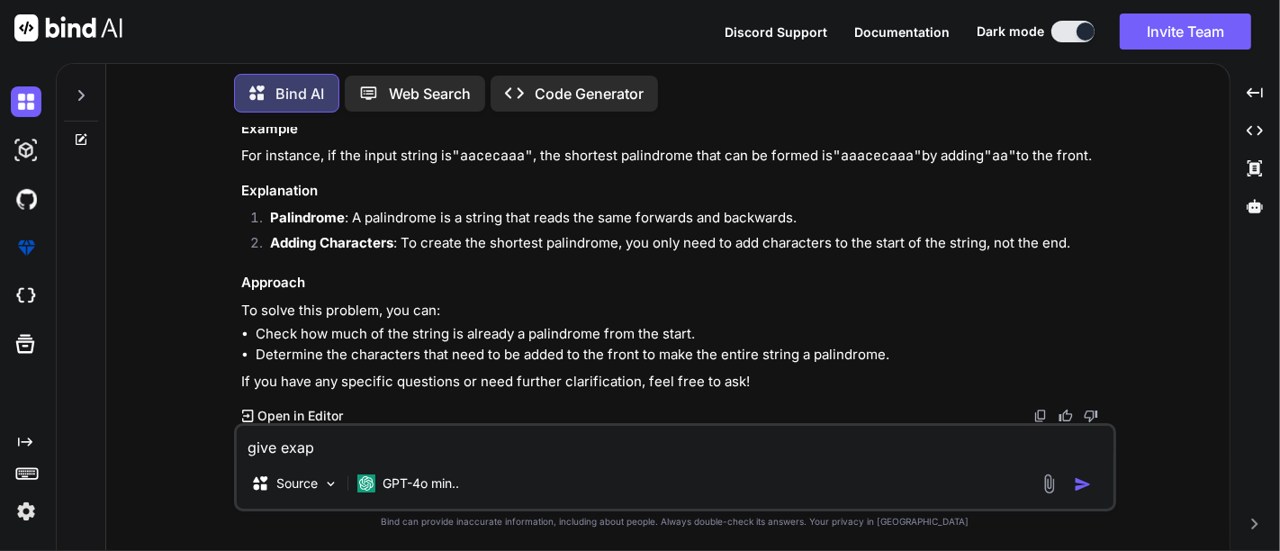
type textarea "x"
type textarea "give exam"
type textarea "x"
type textarea "give examp"
type textarea "x"
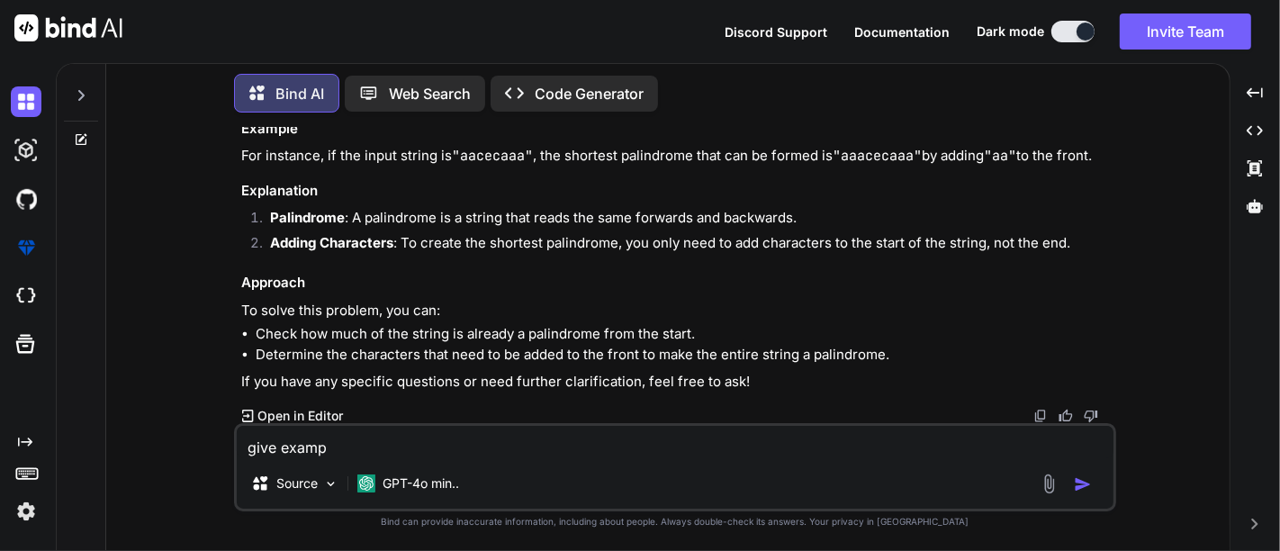
type textarea "give exampl"
type textarea "x"
type textarea "give example"
type textarea "x"
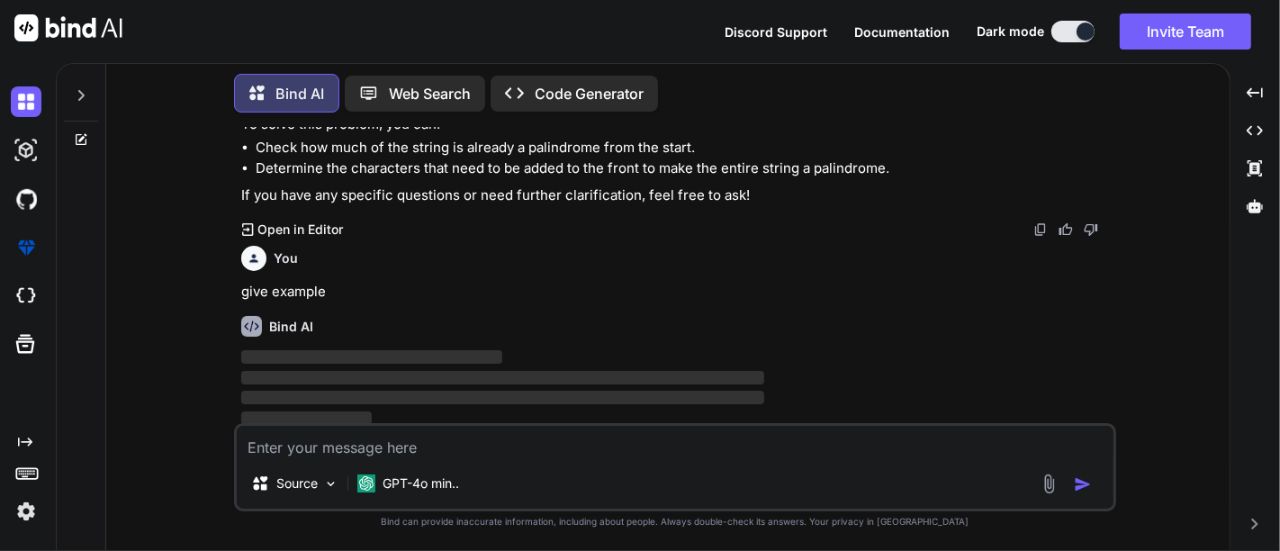
scroll to position [4025, 0]
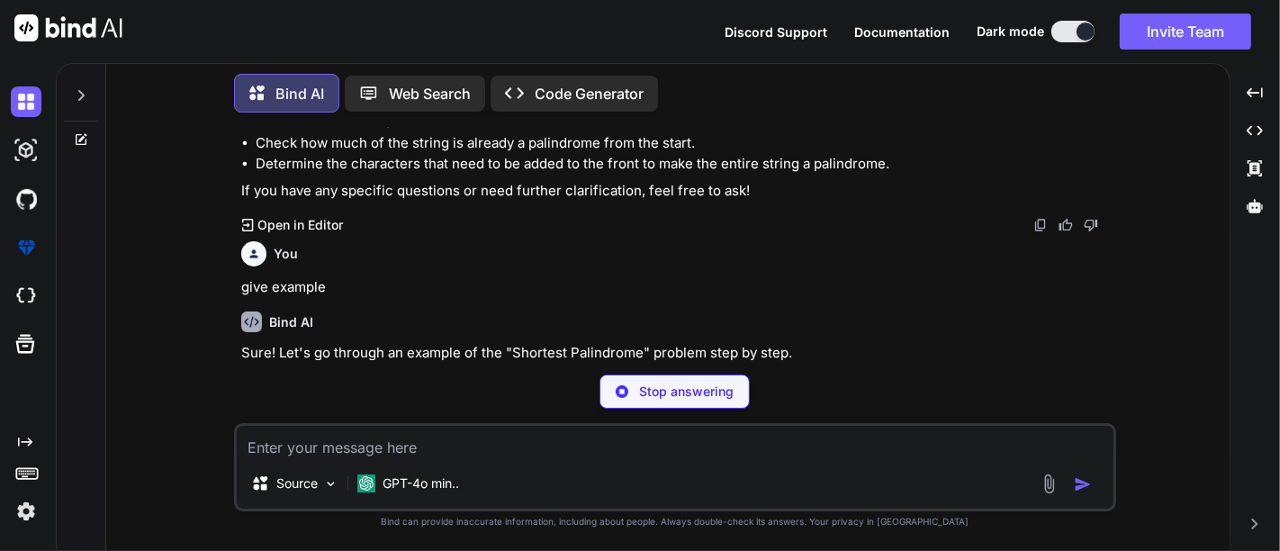
type textarea "x"
